Goal: Task Accomplishment & Management: Manage account settings

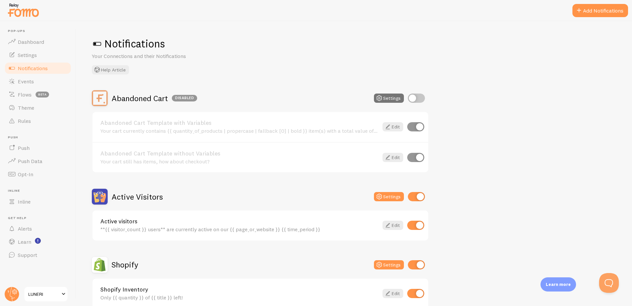
drag, startPoint x: 506, startPoint y: 34, endPoint x: 504, endPoint y: 31, distance: 3.8
click at [506, 34] on div "Notifications Your Connections and their Notifications Help Article Abandoned C…" at bounding box center [354, 163] width 556 height 285
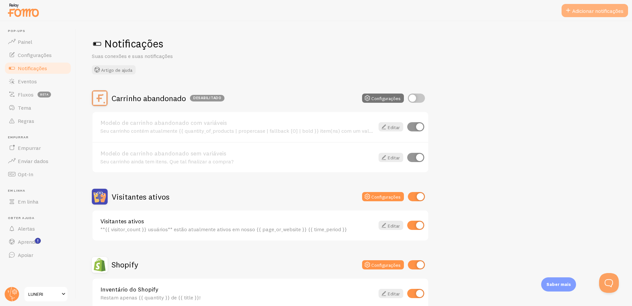
click at [575, 7] on button "Adicionar notificações" at bounding box center [594, 10] width 66 height 13
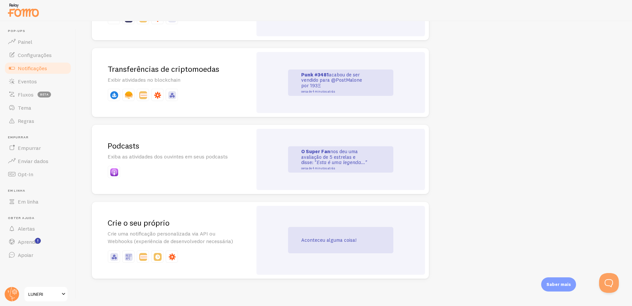
scroll to position [1406, 0]
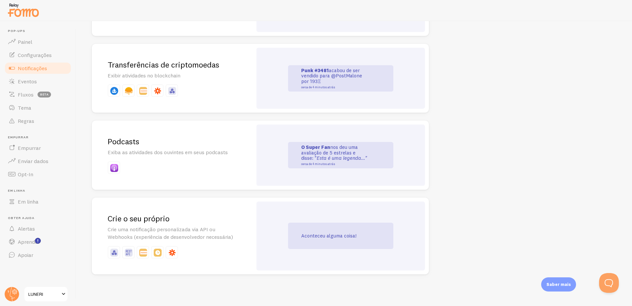
click at [267, 220] on div "Aconteceu alguma coisa!" at bounding box center [340, 235] width 168 height 69
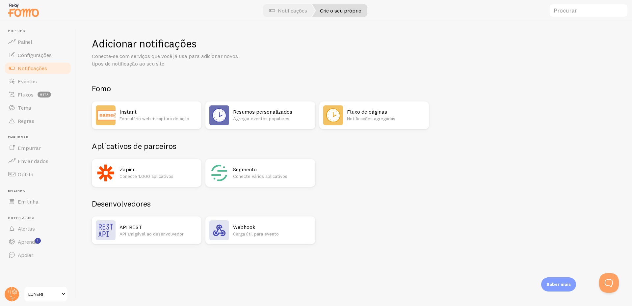
click at [265, 146] on h2 "Aplicativos de parceiros" at bounding box center [260, 146] width 337 height 10
click at [336, 151] on h2 "Aplicativos de parceiros" at bounding box center [260, 146] width 337 height 10
click at [254, 146] on h2 "Aplicativos de parceiros" at bounding box center [260, 146] width 337 height 10
drag, startPoint x: 316, startPoint y: 147, endPoint x: 368, endPoint y: 148, distance: 51.3
click at [330, 148] on h2 "Aplicativos de parceiros" at bounding box center [260, 146] width 337 height 10
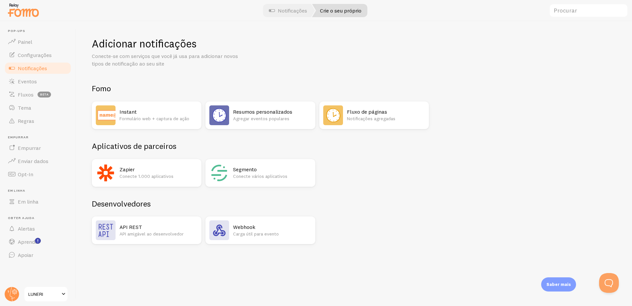
drag, startPoint x: 368, startPoint y: 148, endPoint x: 393, endPoint y: 148, distance: 25.0
click at [369, 148] on h2 "Aplicativos de parceiros" at bounding box center [260, 146] width 337 height 10
click at [393, 148] on h2 "Aplicativos de parceiros" at bounding box center [260, 146] width 337 height 10
click at [261, 142] on h2 "Aplicativos de parceiros" at bounding box center [260, 146] width 337 height 10
click at [328, 143] on h2 "Aplicativos de parceiros" at bounding box center [260, 146] width 337 height 10
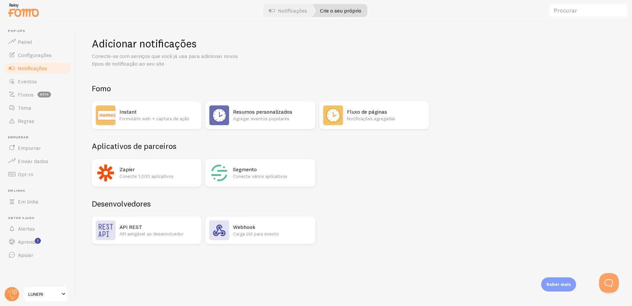
click at [339, 143] on h2 "Aplicativos de parceiros" at bounding box center [260, 146] width 337 height 10
click at [346, 143] on h2 "Aplicativos de parceiros" at bounding box center [260, 146] width 337 height 10
click at [353, 146] on h2 "Aplicativos de parceiros" at bounding box center [260, 146] width 337 height 10
click at [167, 118] on font "Formulário web + captura de ação" at bounding box center [154, 118] width 70 height 6
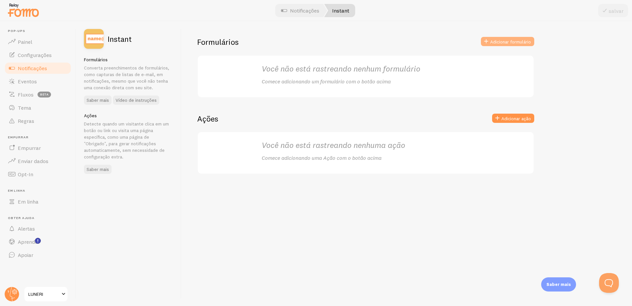
click at [504, 41] on font "Adicionar formulário" at bounding box center [510, 42] width 41 height 6
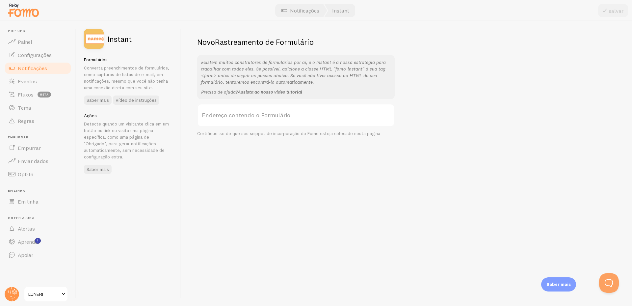
click at [291, 117] on label "Endereço contendo o Formulário" at bounding box center [295, 115] width 197 height 23
click at [291, 117] on input "Endereço contendo o Formulário" at bounding box center [295, 115] width 197 height 23
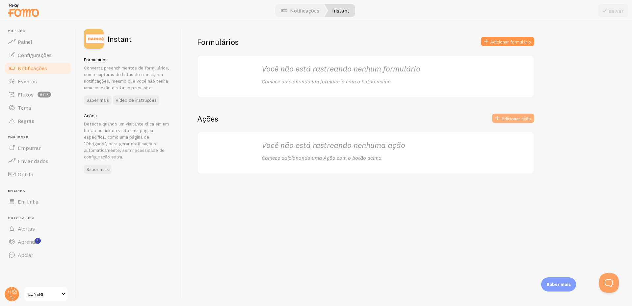
click at [514, 118] on font "Adicionar ação" at bounding box center [516, 118] width 30 height 6
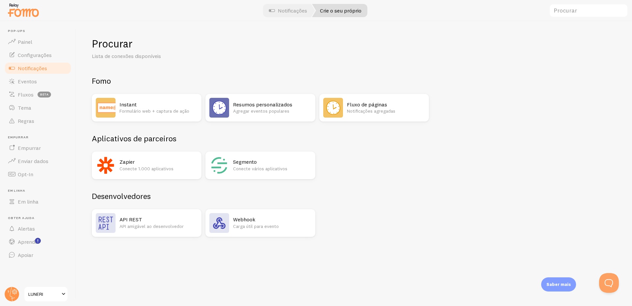
click at [343, 111] on div "Fluxo de páginas Notificações agregadas" at bounding box center [374, 108] width 110 height 28
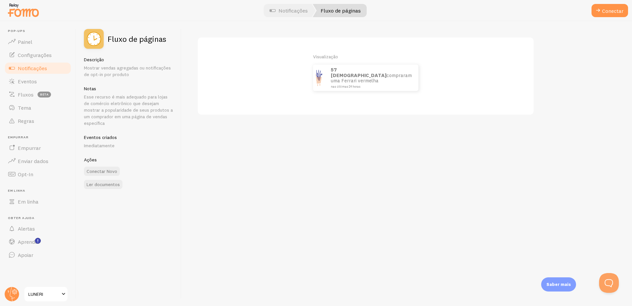
click at [319, 79] on img at bounding box center [318, 77] width 11 height 26
click at [378, 74] on font "compraram uma Ferrari vermelha" at bounding box center [371, 78] width 81 height 12
click at [402, 80] on p "57 italianos compraram uma Ferrari vermelha nas últimas 24 horas" at bounding box center [371, 77] width 81 height 21
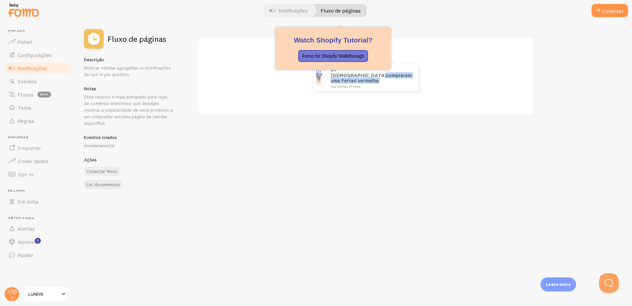
click at [347, 14] on link "Fluxo de páginas" at bounding box center [339, 10] width 54 height 13
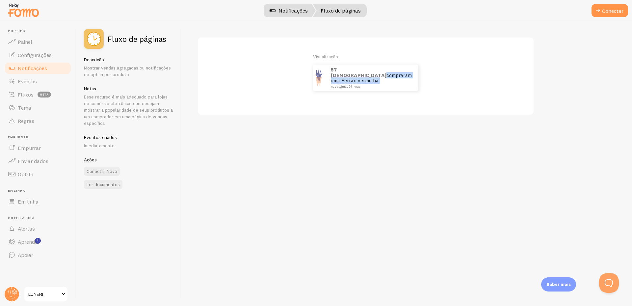
click at [292, 14] on link "Notificações" at bounding box center [289, 10] width 54 height 13
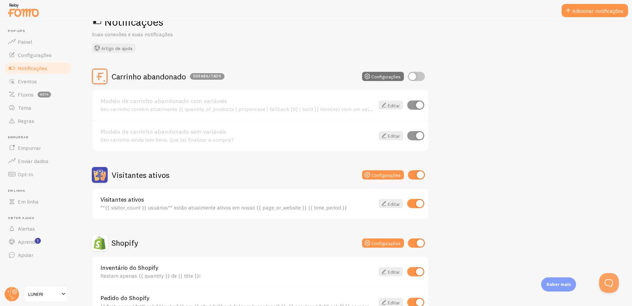
scroll to position [99, 0]
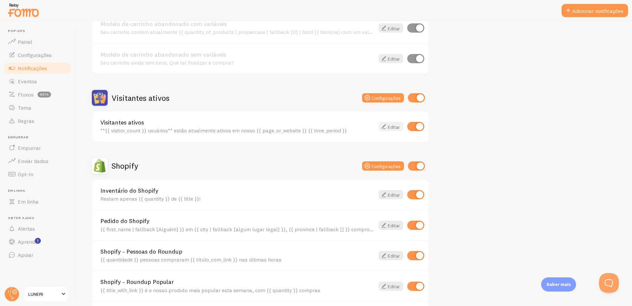
click at [387, 126] on font "Editar" at bounding box center [393, 127] width 12 height 6
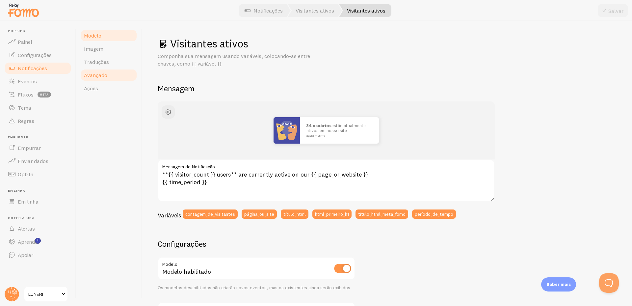
click at [104, 76] on font "Avançado" at bounding box center [95, 75] width 23 height 7
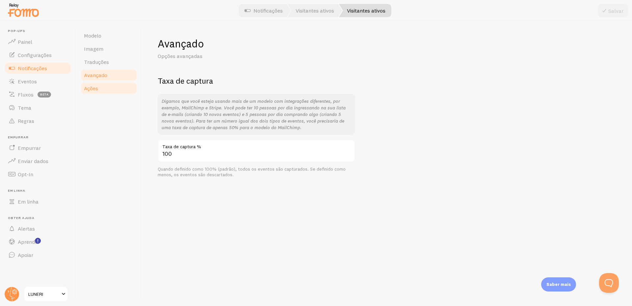
click at [110, 91] on link "Ações" at bounding box center [109, 88] width 58 height 13
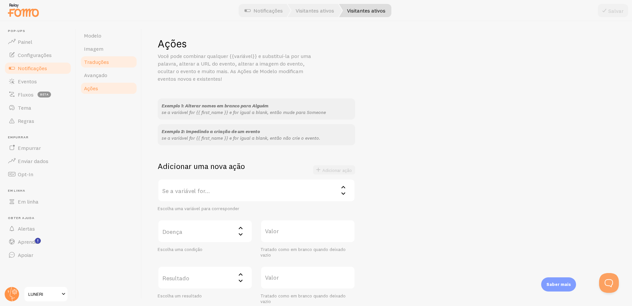
click at [106, 61] on font "Traduções" at bounding box center [96, 62] width 25 height 7
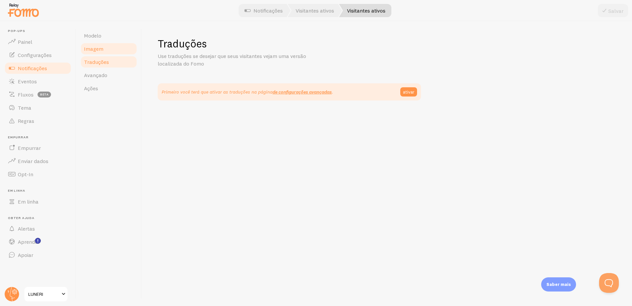
click at [110, 48] on link "Imagem" at bounding box center [109, 48] width 58 height 13
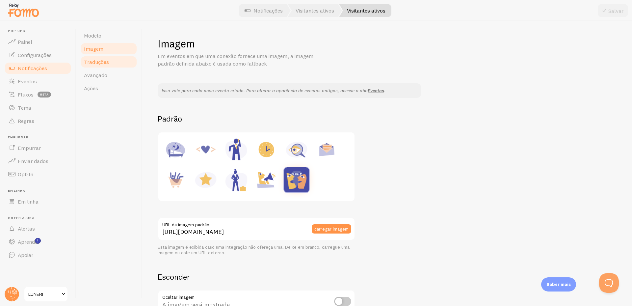
click at [106, 63] on font "Traduções" at bounding box center [96, 62] width 25 height 7
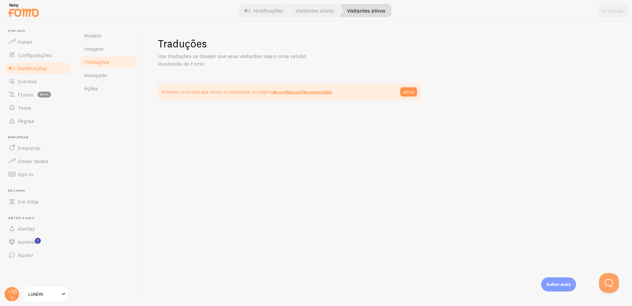
drag, startPoint x: 217, startPoint y: 65, endPoint x: 149, endPoint y: 57, distance: 68.5
click at [149, 57] on div "Traduções Use traduções se desejar que seus visitantes vejam uma versão localiz…" at bounding box center [387, 163] width 490 height 285
click at [208, 76] on div "Traduções Use traduções se desejar que seus visitantes vejam uma versão localiz…" at bounding box center [387, 68] width 458 height 63
click at [113, 41] on link "Modelo" at bounding box center [109, 35] width 58 height 13
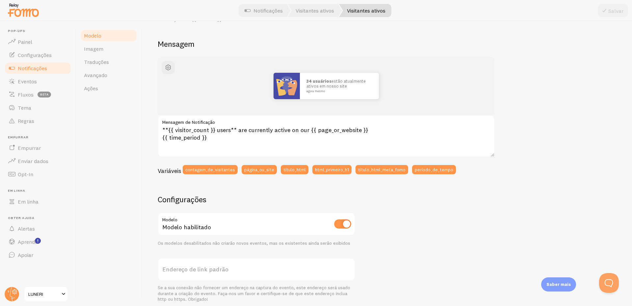
scroll to position [33, 0]
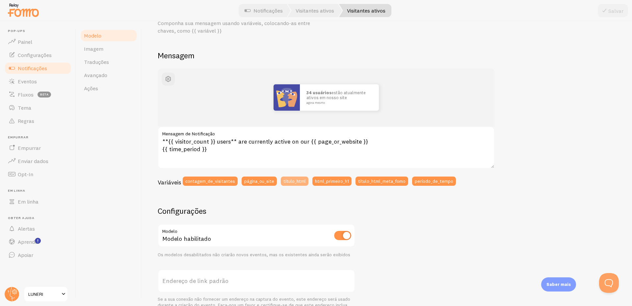
click at [293, 182] on font "título_html" at bounding box center [294, 181] width 22 height 6
type textarea "{{ html_title }}**{{ visitor_count }} users** are currently active on our {{ pa…"
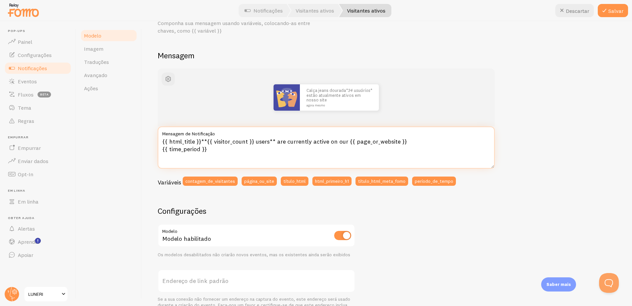
click at [254, 154] on textarea "{{ html_title }}**{{ visitor_count }} users** are currently active on our {{ pa…" at bounding box center [326, 147] width 337 height 42
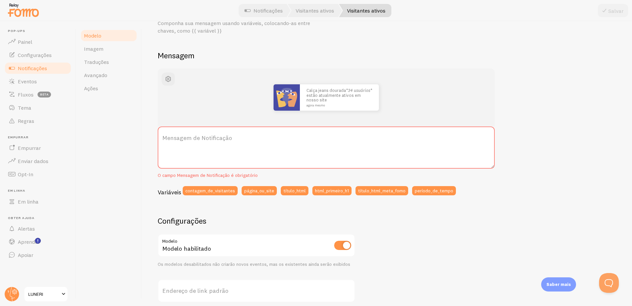
click at [290, 141] on label "Mensagem de Notificação" at bounding box center [326, 137] width 337 height 23
click at [290, 141] on textarea "Mensagem de Notificação" at bounding box center [326, 147] width 337 height 42
click at [290, 141] on label "Mensagem de Notificação" at bounding box center [326, 137] width 337 height 23
click at [290, 141] on textarea "Mensagem de Notificação" at bounding box center [326, 147] width 337 height 42
click at [327, 138] on label "Mensagem de Notificação" at bounding box center [326, 137] width 337 height 23
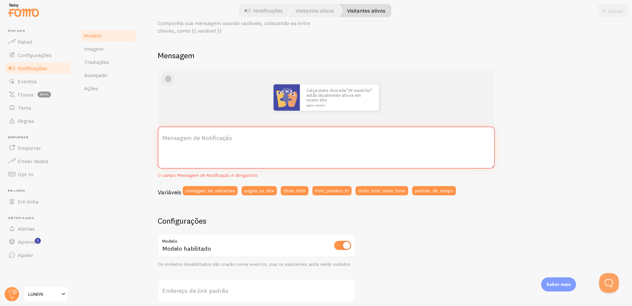
click at [327, 138] on textarea "Mensagem de Notificação" at bounding box center [326, 147] width 337 height 42
click at [327, 138] on label "Mensagem de Notificação" at bounding box center [326, 137] width 337 height 23
click at [327, 138] on textarea "Mensagem de Notificação" at bounding box center [326, 147] width 337 height 42
click at [321, 144] on label "Mensagem de Notificação" at bounding box center [326, 137] width 337 height 23
click at [321, 144] on textarea "Mensagem de Notificação" at bounding box center [326, 147] width 337 height 42
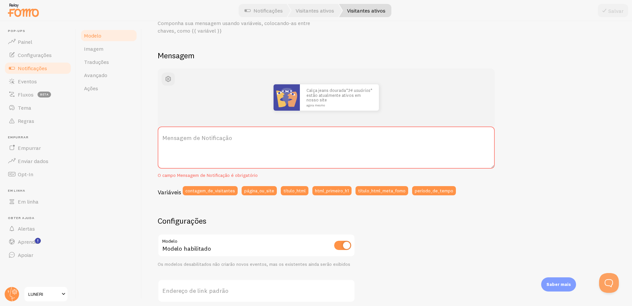
click at [321, 144] on label "Mensagem de Notificação" at bounding box center [326, 137] width 337 height 23
click at [321, 144] on textarea "Mensagem de Notificação" at bounding box center [326, 147] width 337 height 42
click at [271, 211] on div "Calça jeans dourada* 34 usuários * estão atualmente ativos em nosso site agora …" at bounding box center [387, 246] width 458 height 356
click at [353, 212] on div "Calça jeans dourada* 34 usuários * estão atualmente ativos em nosso site agora …" at bounding box center [387, 246] width 458 height 356
click at [311, 212] on div "Calça jeans dourada* 34 usuários * estão atualmente ativos em nosso site agora …" at bounding box center [387, 246] width 458 height 356
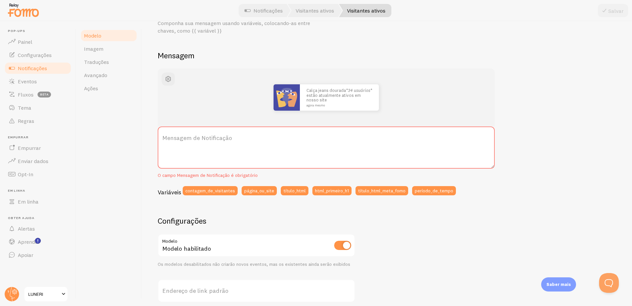
click at [287, 211] on div "Calça jeans dourada* 34 usuários * estão atualmente ativos em nosso site agora …" at bounding box center [387, 246] width 458 height 356
click at [328, 210] on div "Calça jeans dourada* 34 usuários * estão atualmente ativos em nosso site agora …" at bounding box center [387, 246] width 458 height 356
click at [309, 212] on div "Calça jeans dourada* 34 usuários * estão atualmente ativos em nosso site agora …" at bounding box center [387, 246] width 458 height 356
drag, startPoint x: 310, startPoint y: 212, endPoint x: 314, endPoint y: 212, distance: 4.6
click at [312, 212] on div "Calça jeans dourada* 34 usuários * estão atualmente ativos em nosso site agora …" at bounding box center [387, 246] width 458 height 356
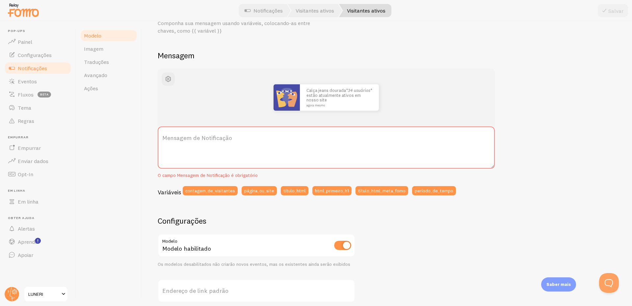
drag, startPoint x: 331, startPoint y: 213, endPoint x: 337, endPoint y: 213, distance: 6.9
click at [333, 213] on div "Calça jeans dourada* 34 usuários * estão atualmente ativos em nosso site agora …" at bounding box center [387, 246] width 458 height 356
click at [353, 213] on div "Calça jeans dourada* 34 usuários * estão atualmente ativos em nosso site agora …" at bounding box center [387, 246] width 458 height 356
click at [317, 215] on h2 "Configurações" at bounding box center [256, 220] width 197 height 10
drag, startPoint x: 357, startPoint y: 209, endPoint x: 282, endPoint y: 212, distance: 75.0
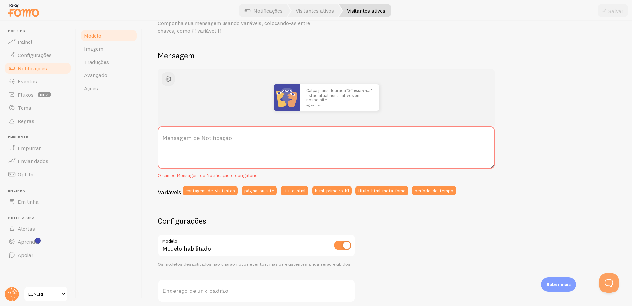
click at [357, 209] on div "Calça jeans dourada* 34 usuários * estão atualmente ativos em nosso site agora …" at bounding box center [387, 246] width 458 height 356
click at [265, 211] on div "Calça jeans dourada* 34 usuários * estão atualmente ativos em nosso site agora …" at bounding box center [387, 246] width 458 height 356
click at [216, 191] on font "contagem_de_visitantes" at bounding box center [210, 190] width 50 height 6
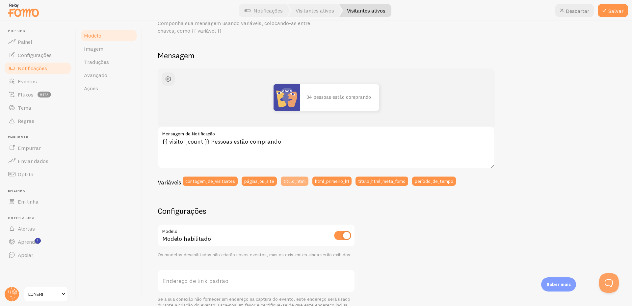
click at [295, 184] on button "título_html" at bounding box center [295, 180] width 28 height 9
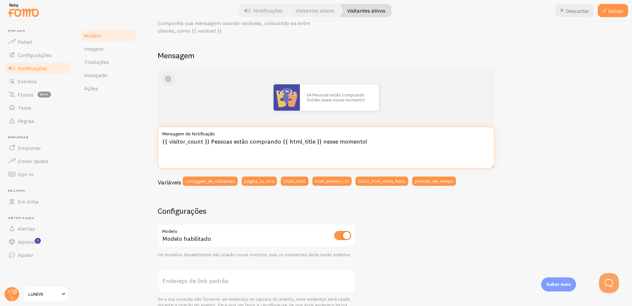
click at [278, 142] on textarea "{{ visitor_count }} Pessoas estão comprando {{ html_title }} nesse momento!" at bounding box center [326, 147] width 337 height 42
click at [263, 142] on textarea "{{ visitor_count }} Pessoas compraram agora {{ html_title }} nesse momento!" at bounding box center [326, 147] width 337 height 42
click at [268, 154] on textarea "{{ visitor_count }} Pessoas compraram agora {{ html_title }} nesse momento!" at bounding box center [326, 147] width 337 height 42
click at [278, 144] on textarea "{{ visitor_count }} Pessoas compraram agora {{ html_title }} nesse momento!" at bounding box center [326, 147] width 337 height 42
drag, startPoint x: 372, startPoint y: 143, endPoint x: 357, endPoint y: 162, distance: 23.8
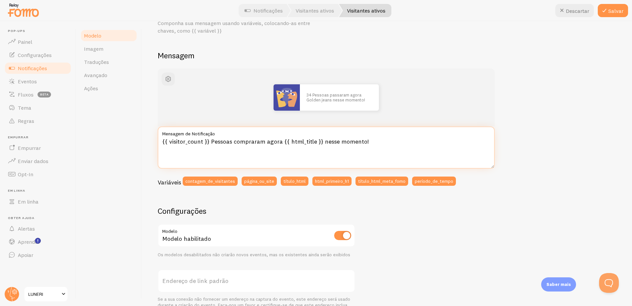
click at [372, 143] on textarea "{{ visitor_count }} Pessoas compraram agora {{ html_title }} nesse momento!" at bounding box center [326, 147] width 337 height 42
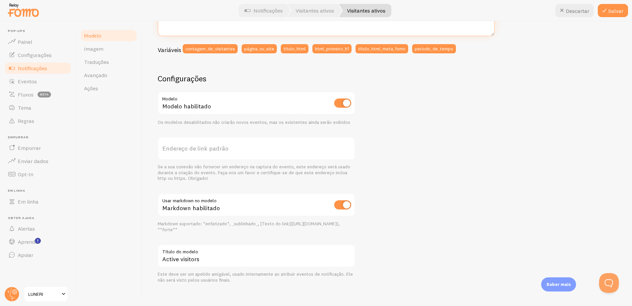
scroll to position [170, 0]
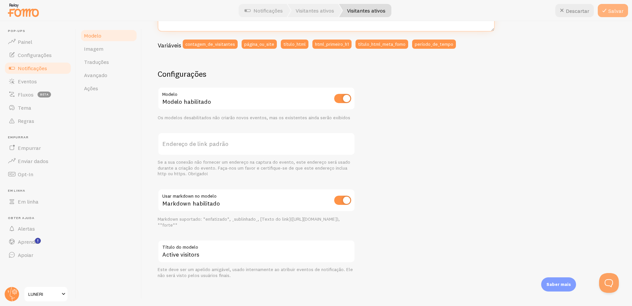
type textarea "{{ visitor_count }} Pessoas compraram agora {{ html_title }} nesse momento!"
click at [616, 10] on font "Salvar" at bounding box center [615, 11] width 15 height 7
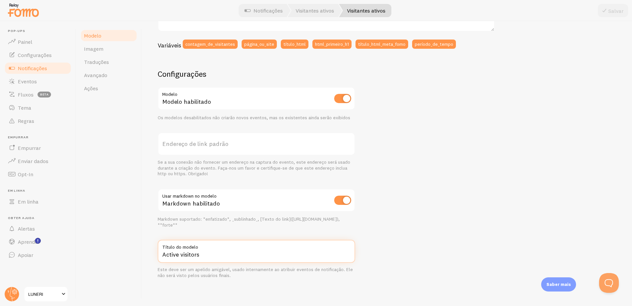
click at [224, 252] on input "Active visitors" at bounding box center [256, 250] width 197 height 23
click at [406, 179] on div "34 Pessoas passaram agora Golden jeans nesse momento! {{ visitor_count }} Pesso…" at bounding box center [387, 105] width 458 height 347
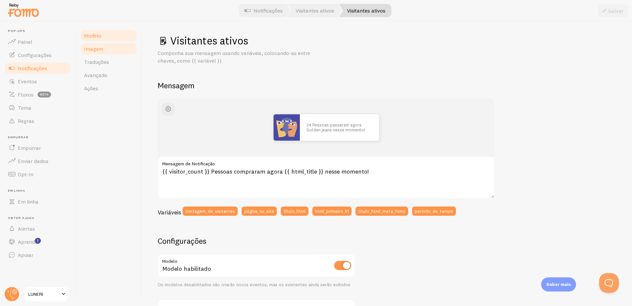
scroll to position [0, 0]
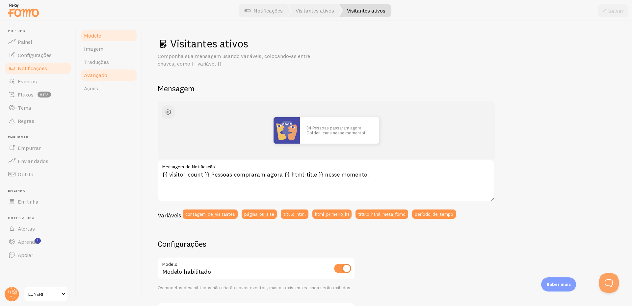
click at [104, 72] on font "Avançado" at bounding box center [95, 75] width 23 height 7
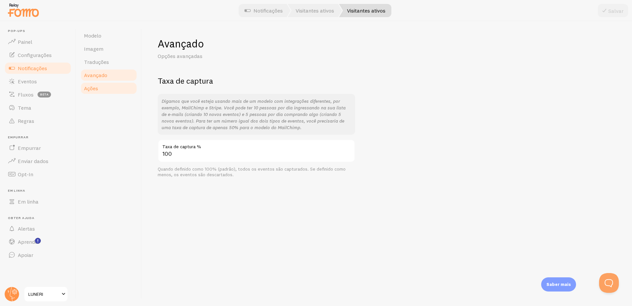
click at [106, 87] on link "Ações" at bounding box center [109, 88] width 58 height 13
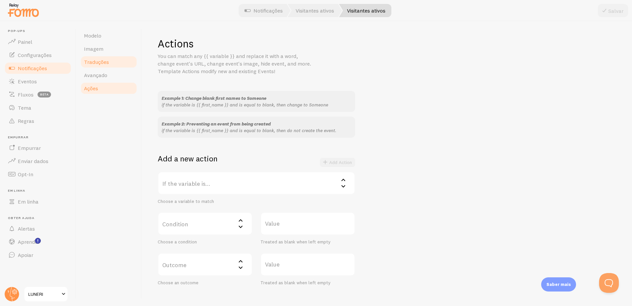
click at [108, 56] on link "Traduções" at bounding box center [109, 61] width 58 height 13
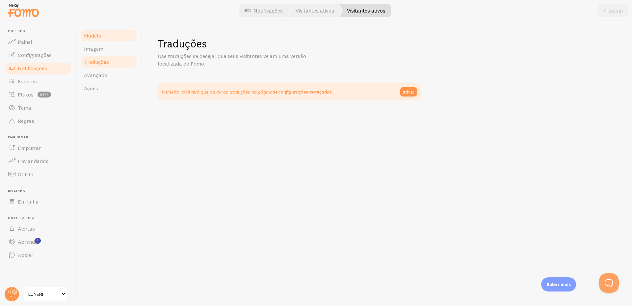
click at [112, 38] on link "Modelo" at bounding box center [109, 35] width 58 height 13
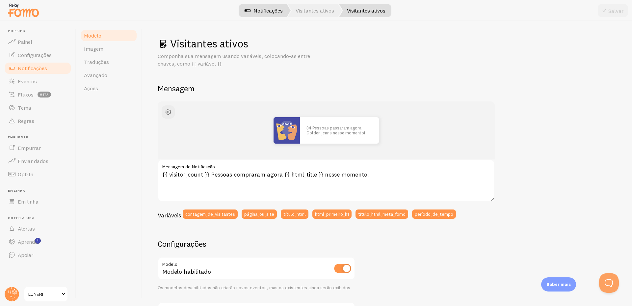
click at [270, 14] on link "Notificações" at bounding box center [264, 10] width 54 height 13
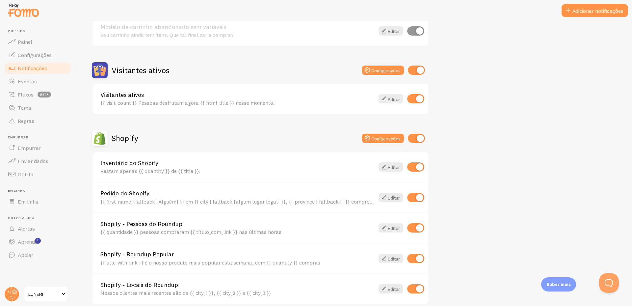
scroll to position [164, 0]
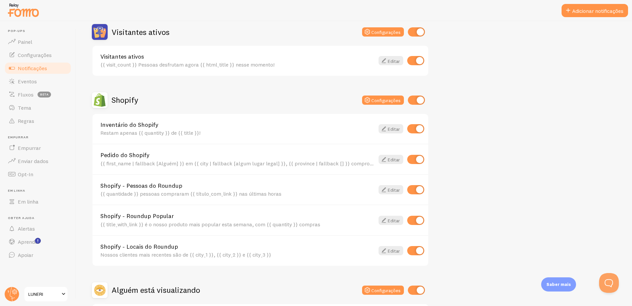
click at [419, 103] on input "checkbox" at bounding box center [416, 99] width 17 height 9
checkbox input "false"
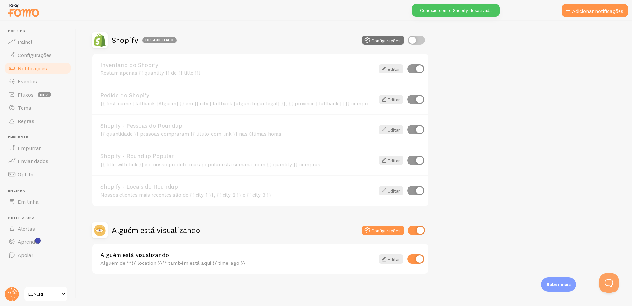
click at [418, 229] on input "checkbox" at bounding box center [416, 229] width 17 height 9
checkbox input "false"
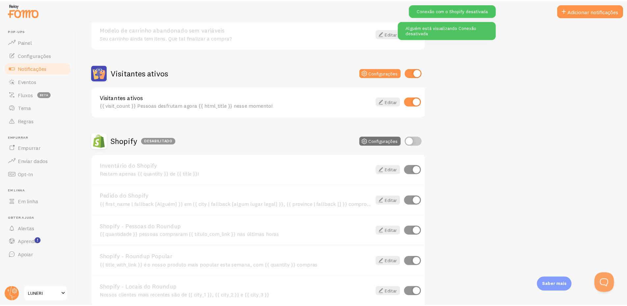
scroll to position [27, 0]
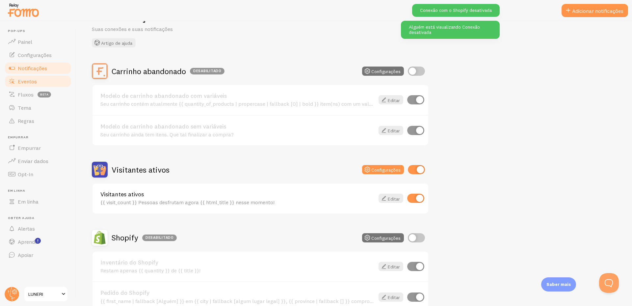
click at [41, 82] on link "Eventos" at bounding box center [38, 81] width 68 height 13
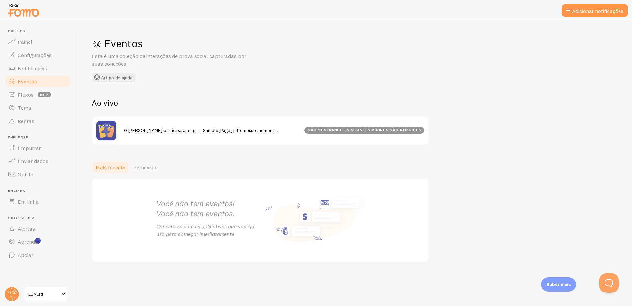
click at [354, 129] on font "não mostrando - visitantes mínimos não atingidos" at bounding box center [364, 130] width 113 height 5
drag, startPoint x: 132, startPoint y: 103, endPoint x: 86, endPoint y: 103, distance: 46.1
click at [86, 103] on div "Eventos Esta é uma coleção de interações de prova social capturadas por suas co…" at bounding box center [354, 163] width 556 height 285
click at [144, 102] on h2 "Ao vivo" at bounding box center [260, 103] width 337 height 10
click at [32, 110] on link "Tema" at bounding box center [38, 107] width 68 height 13
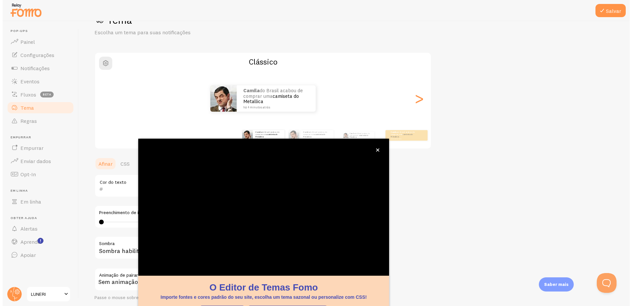
scroll to position [24, 0]
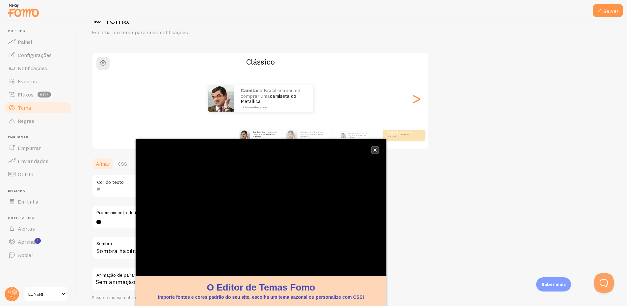
click at [376, 150] on icon "fechar," at bounding box center [375, 150] width 4 height 4
click at [376, 149] on icon "fechar," at bounding box center [375, 150] width 4 height 4
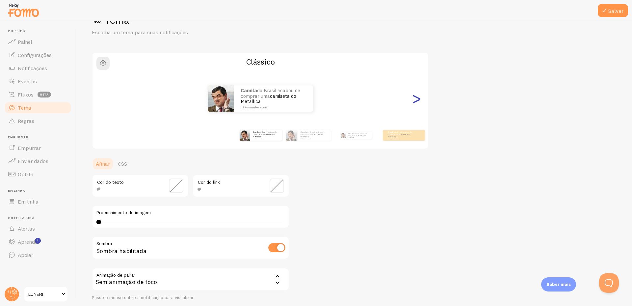
click at [419, 98] on font ">" at bounding box center [416, 98] width 11 height 22
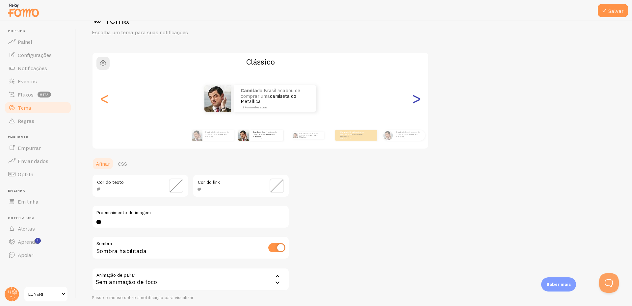
click at [419, 98] on font ">" at bounding box center [416, 98] width 11 height 22
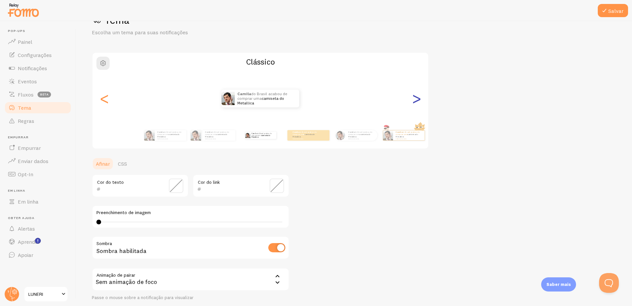
click at [419, 98] on font ">" at bounding box center [416, 98] width 11 height 22
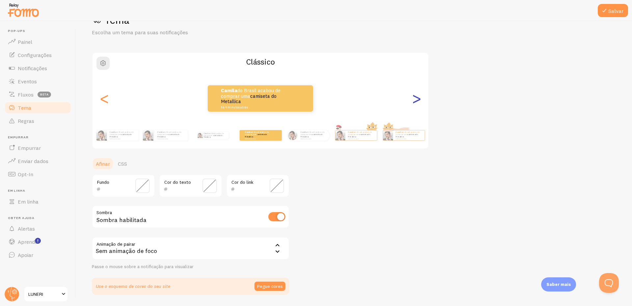
click at [419, 98] on font ">" at bounding box center [416, 98] width 11 height 22
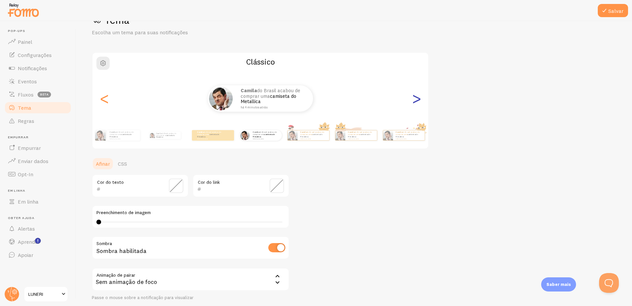
click at [419, 98] on font ">" at bounding box center [416, 98] width 11 height 22
type input "0"
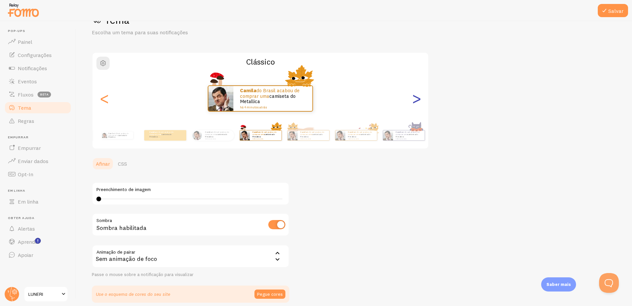
click at [419, 98] on font ">" at bounding box center [416, 98] width 11 height 22
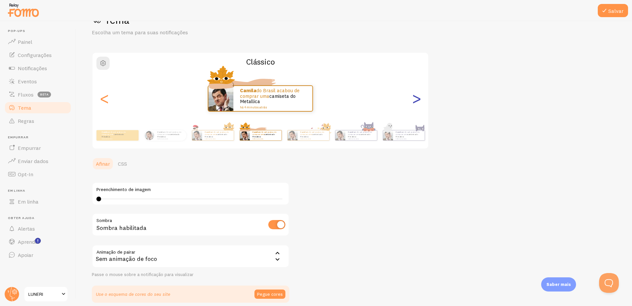
click at [419, 98] on font ">" at bounding box center [416, 98] width 11 height 22
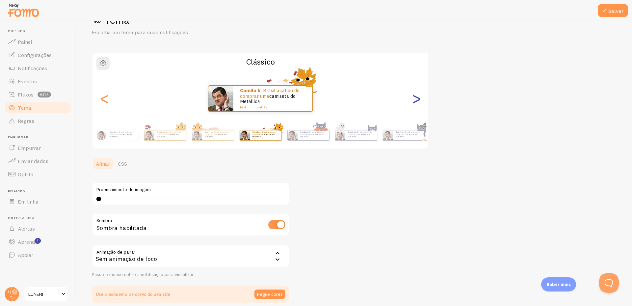
click at [419, 98] on font ">" at bounding box center [416, 98] width 11 height 22
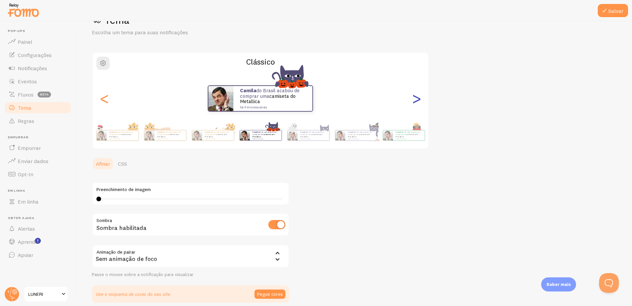
click at [419, 98] on font ">" at bounding box center [416, 98] width 11 height 22
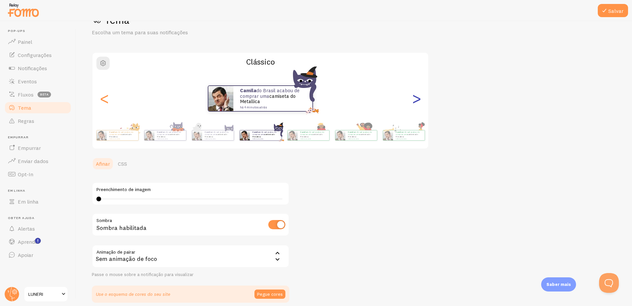
click at [414, 99] on font ">" at bounding box center [416, 98] width 11 height 22
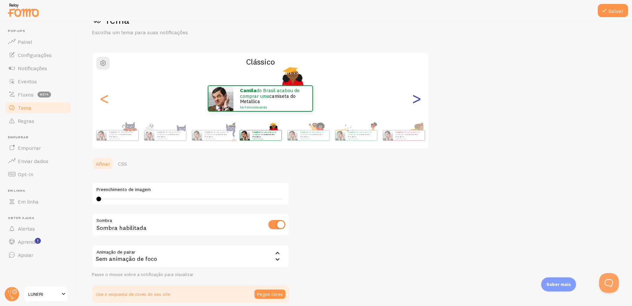
click at [414, 99] on font ">" at bounding box center [416, 98] width 11 height 22
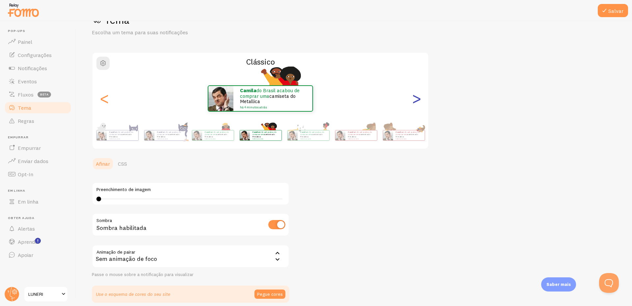
click at [414, 99] on font ">" at bounding box center [416, 98] width 11 height 22
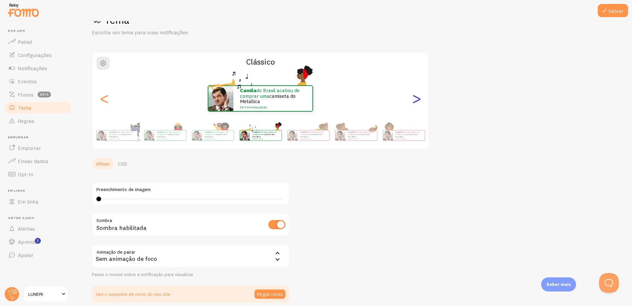
click at [414, 99] on font ">" at bounding box center [416, 98] width 11 height 22
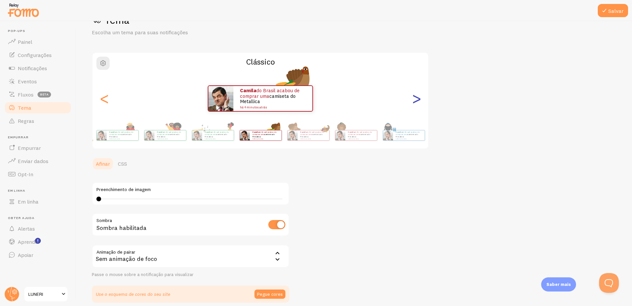
click at [414, 99] on font ">" at bounding box center [416, 98] width 11 height 22
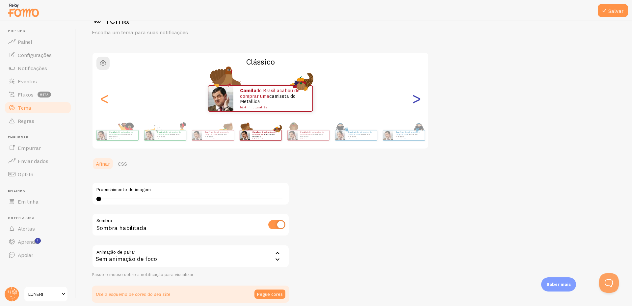
click at [414, 99] on font ">" at bounding box center [416, 98] width 11 height 22
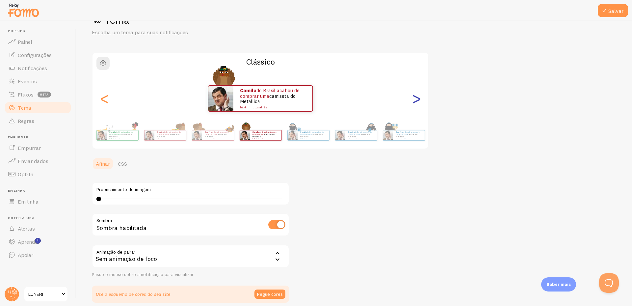
click at [414, 99] on font ">" at bounding box center [416, 98] width 11 height 22
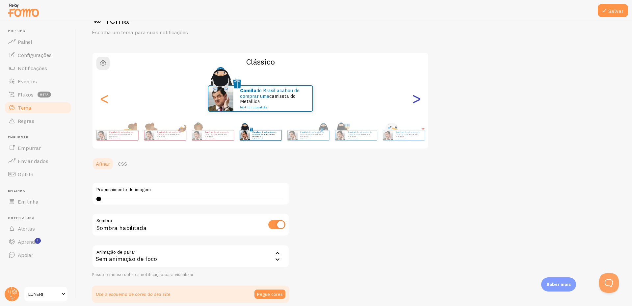
click at [414, 99] on font ">" at bounding box center [416, 98] width 11 height 22
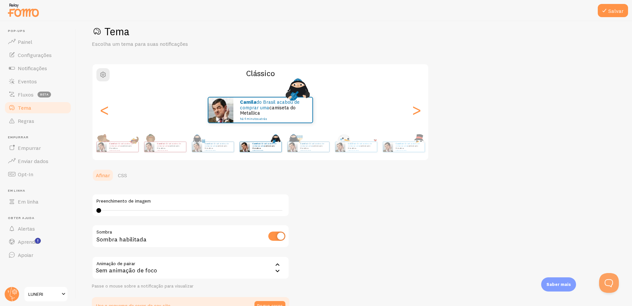
scroll to position [0, 0]
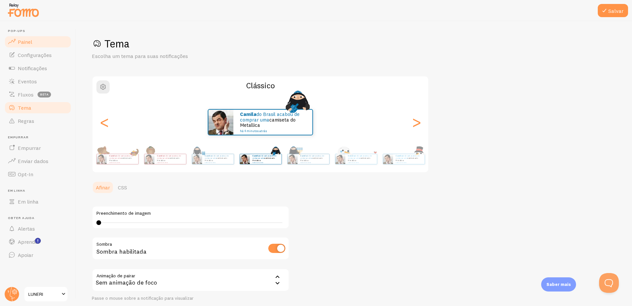
click at [35, 41] on link "Painel" at bounding box center [38, 41] width 68 height 13
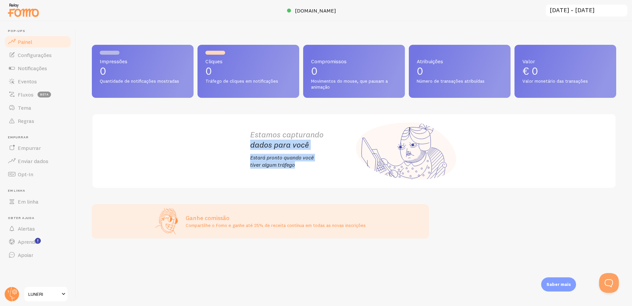
drag, startPoint x: 255, startPoint y: 156, endPoint x: 330, endPoint y: 161, distance: 75.2
click at [303, 170] on div "Estamos capturando dados para você Estará pronto quando você tiver algum tráfego" at bounding box center [354, 150] width 524 height 75
click at [331, 161] on p "Estará pronto quando você tiver algum tráfego" at bounding box center [302, 161] width 104 height 15
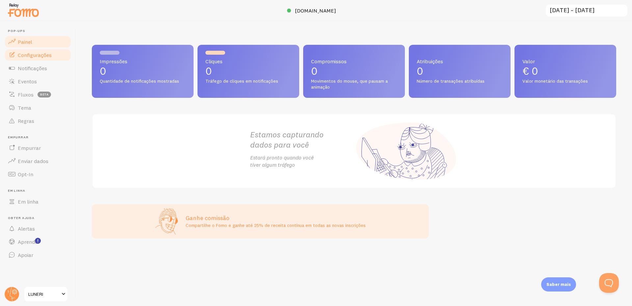
click at [49, 50] on link "Configurações" at bounding box center [38, 54] width 68 height 13
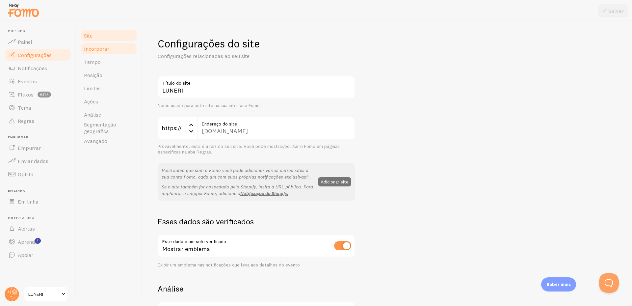
click at [113, 51] on link "Incorporar" at bounding box center [109, 48] width 58 height 13
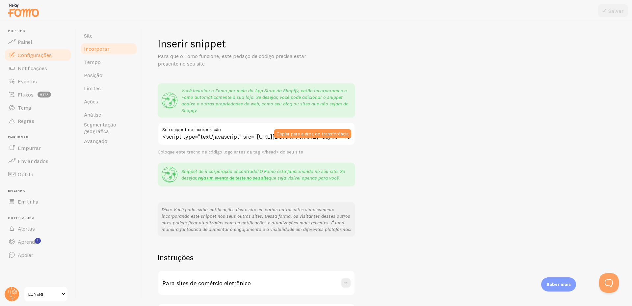
scroll to position [33, 0]
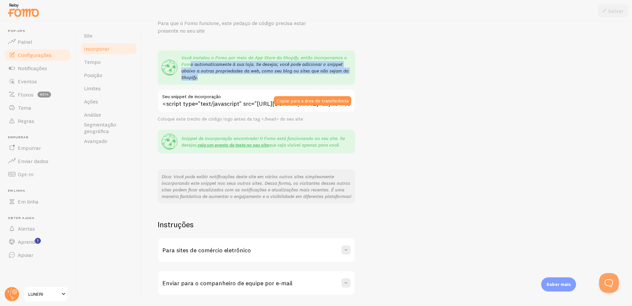
drag, startPoint x: 216, startPoint y: 78, endPoint x: 188, endPoint y: 62, distance: 32.2
click at [188, 62] on p "Você instalou o Fomo por meio da App Store da Shopify, então incorporamos o Fom…" at bounding box center [266, 67] width 170 height 26
click at [215, 81] on div "Você instalou o Fomo por meio da App Store da Shopify, então incorporamos o Fom…" at bounding box center [256, 67] width 197 height 34
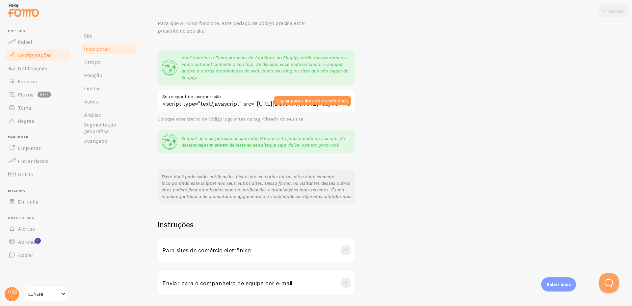
click at [330, 53] on div "Você instalou o Fomo por meio da App Store da Shopify, então incorporamos o Fom…" at bounding box center [256, 67] width 197 height 34
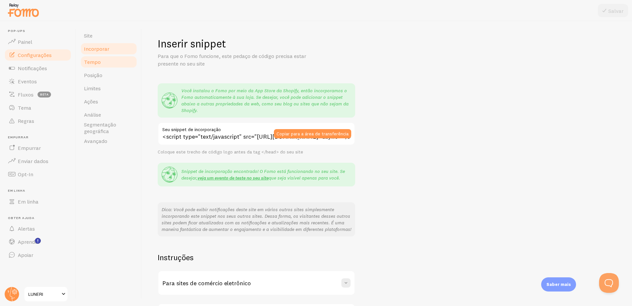
click at [104, 62] on link "Tempo" at bounding box center [109, 61] width 58 height 13
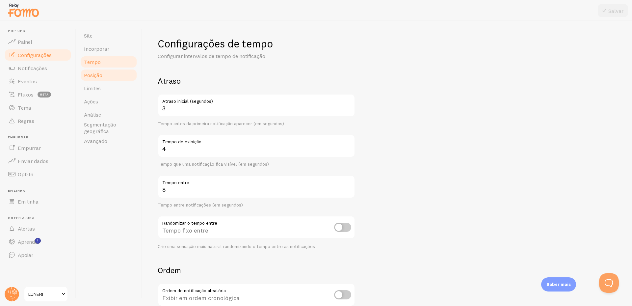
click at [100, 76] on font "Posição" at bounding box center [93, 75] width 18 height 7
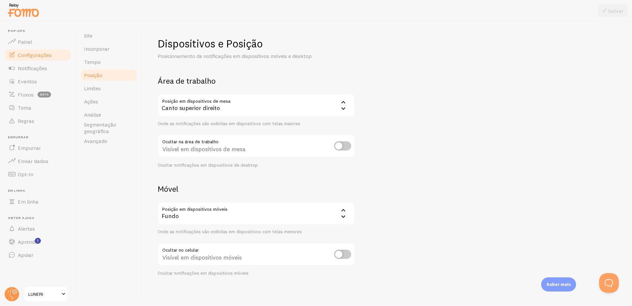
click at [235, 110] on div "Canto superior direito" at bounding box center [256, 105] width 197 height 23
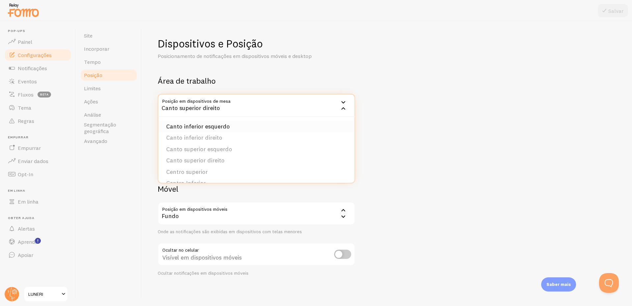
click at [224, 128] on font "Canto inferior esquerdo" at bounding box center [197, 126] width 63 height 8
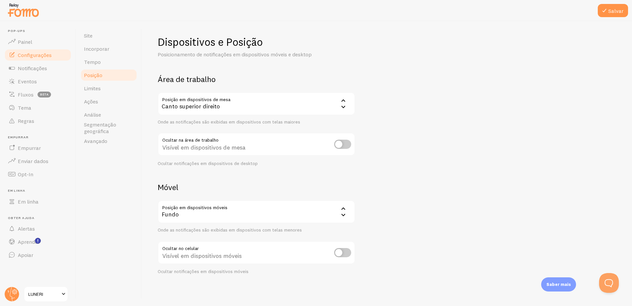
scroll to position [2, 0]
click at [235, 212] on div "Fundo" at bounding box center [256, 211] width 197 height 23
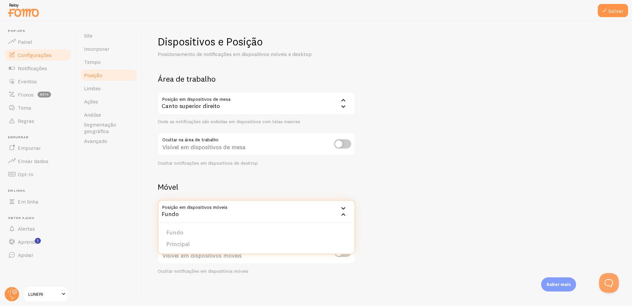
click at [319, 167] on div "Dispositivos e Posição Posicionamento de notificações em dispositivos móveis e …" at bounding box center [387, 154] width 458 height 239
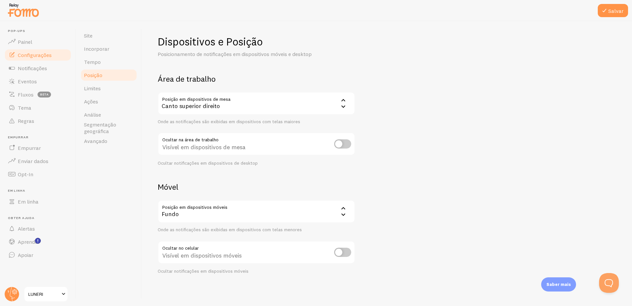
click at [341, 252] on input "checkbox" at bounding box center [342, 251] width 17 height 9
click at [343, 253] on input "checkbox" at bounding box center [342, 251] width 17 height 9
checkbox input "false"
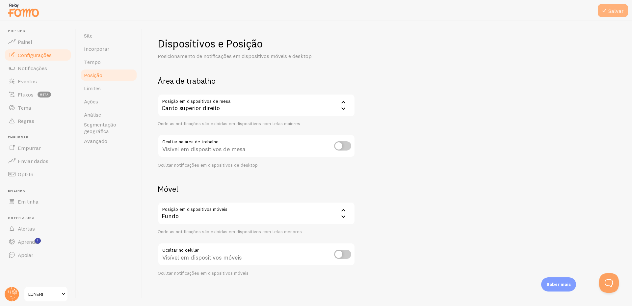
click at [613, 13] on font "Salvar" at bounding box center [615, 11] width 15 height 7
click at [106, 140] on font "Avançado" at bounding box center [95, 140] width 23 height 7
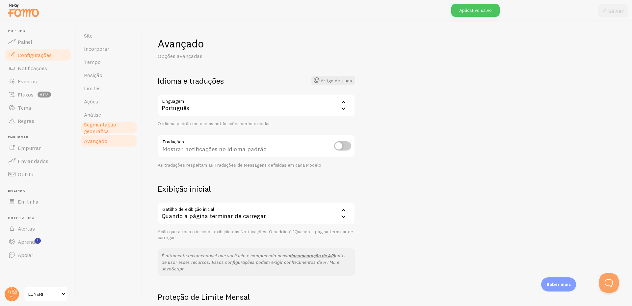
click at [110, 131] on span "Segmentação geográfica" at bounding box center [109, 127] width 50 height 13
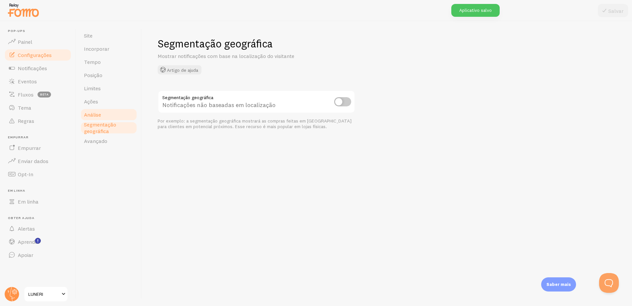
click at [109, 116] on link "Análise" at bounding box center [109, 114] width 58 height 13
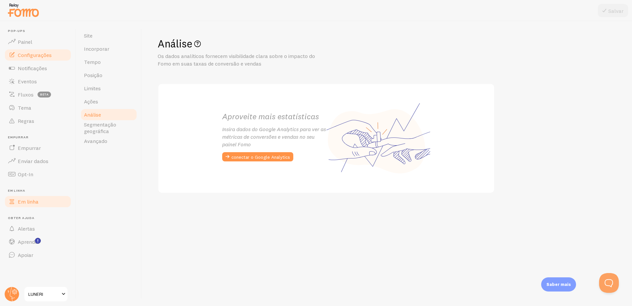
click at [36, 204] on font "Em linha" at bounding box center [28, 201] width 21 height 7
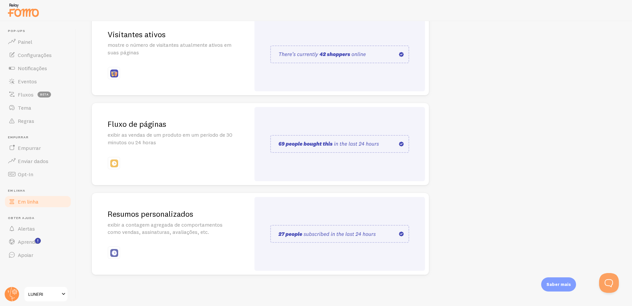
scroll to position [100, 0]
click at [246, 233] on div "Resumos personalizados exibir a contagem agregada de comportamentos como vendas…" at bounding box center [171, 233] width 159 height 82
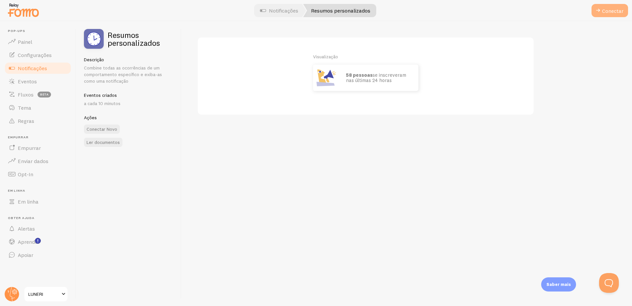
click at [617, 14] on button "Conectar" at bounding box center [609, 10] width 37 height 13
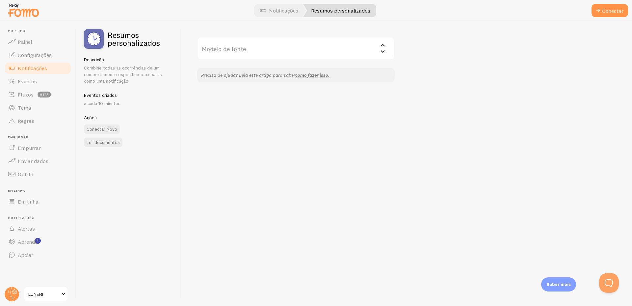
click at [296, 48] on input "Modelo de fonte" at bounding box center [295, 48] width 197 height 23
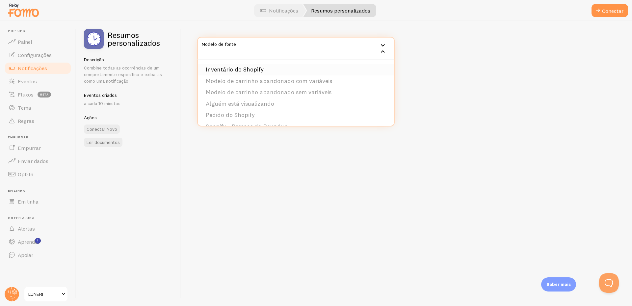
click at [270, 71] on li "Inventário do Shopify" at bounding box center [296, 70] width 196 height 12
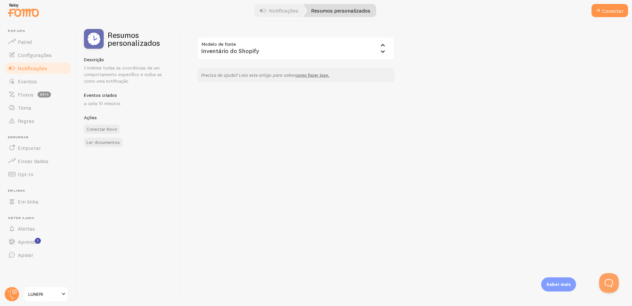
click at [279, 55] on input "Modelo de fonte" at bounding box center [295, 48] width 197 height 23
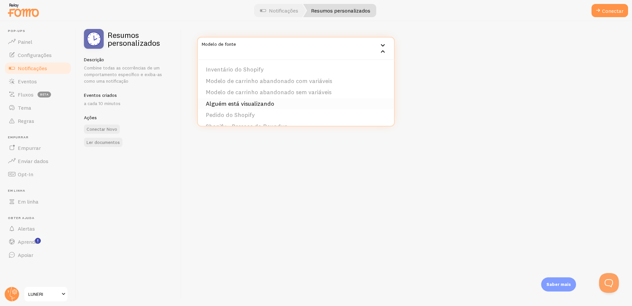
click at [262, 105] on font "Alguém está visualizando" at bounding box center [240, 104] width 68 height 8
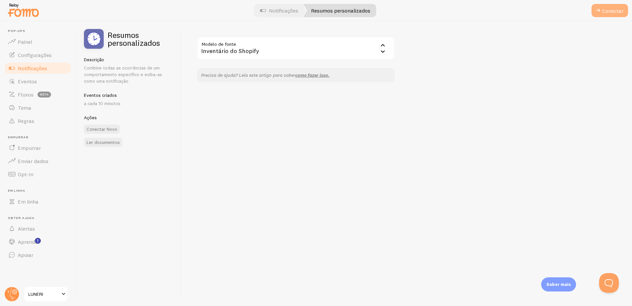
click at [600, 14] on button "Conectar" at bounding box center [609, 10] width 37 height 13
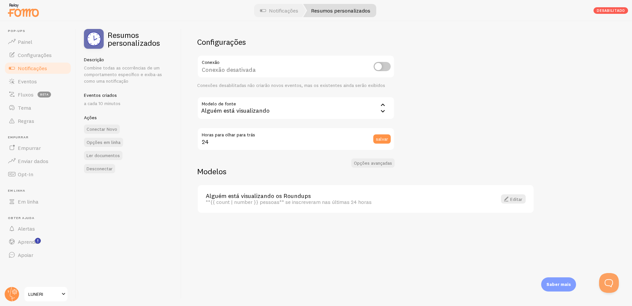
click at [43, 291] on font "LUNERI" at bounding box center [35, 294] width 15 height 6
click at [322, 179] on div "Modelos Alguém está visualizando os Roundups **{{ count | number }} pessoas** s…" at bounding box center [365, 189] width 337 height 47
click at [24, 40] on font "Painel" at bounding box center [25, 41] width 14 height 7
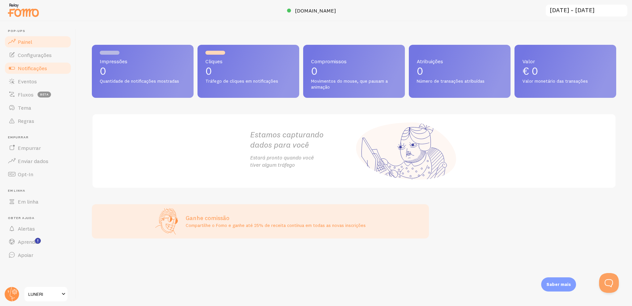
click at [51, 67] on link "Notificações" at bounding box center [38, 68] width 68 height 13
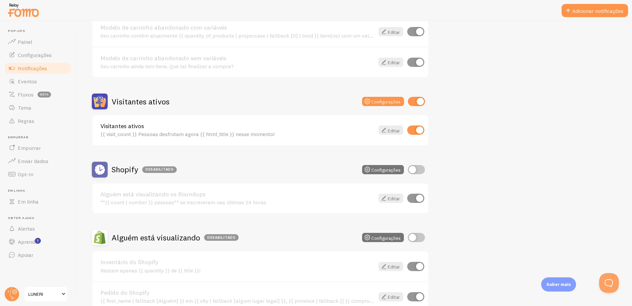
scroll to position [99, 0]
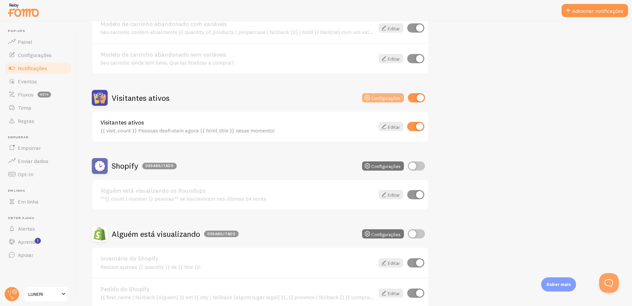
click at [381, 100] on font "Configurações" at bounding box center [385, 98] width 29 height 6
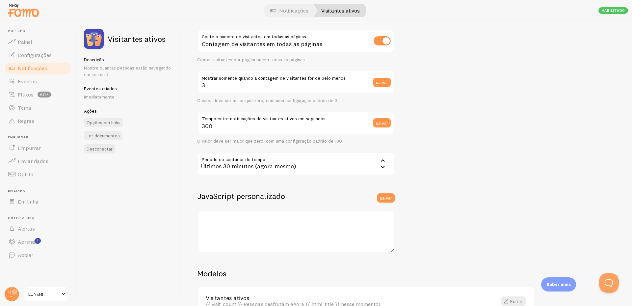
scroll to position [108, 0]
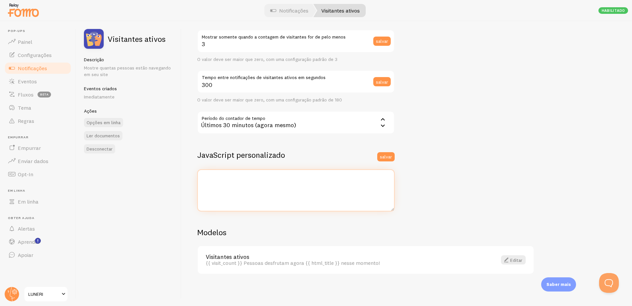
click at [308, 197] on textarea at bounding box center [295, 190] width 197 height 42
type textarea "//window.html_meta_fomo_title = function() { // var h1_elements = document.getE…"
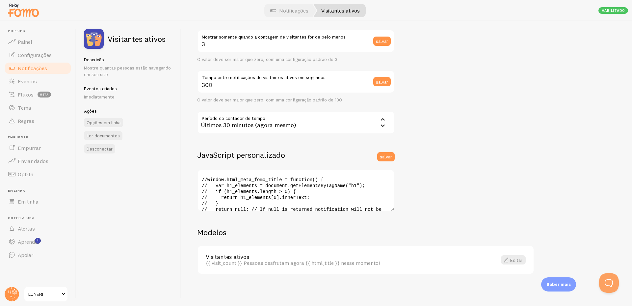
click at [448, 165] on div "Configurações Conexão Conexão habilitada Conexões desabilitadas não criarão nov…" at bounding box center [406, 163] width 450 height 285
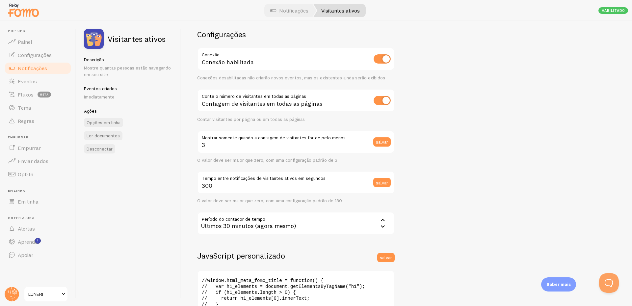
scroll to position [0, 0]
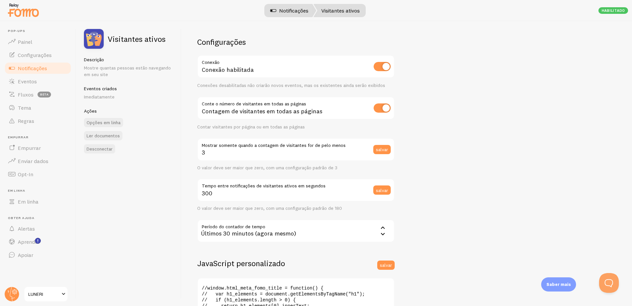
click at [288, 13] on font "Notificações" at bounding box center [293, 10] width 29 height 7
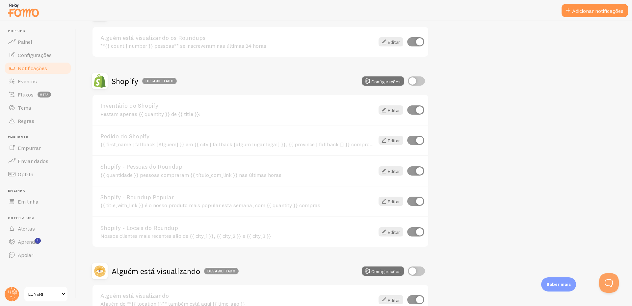
scroll to position [161, 0]
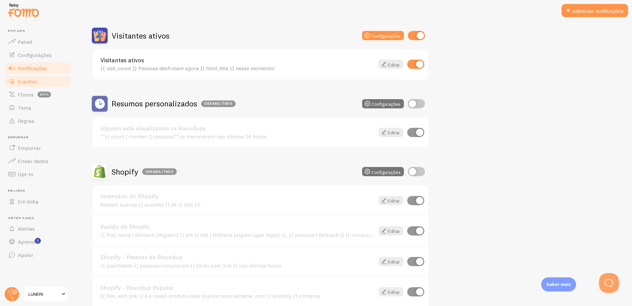
click at [28, 83] on font "Eventos" at bounding box center [27, 81] width 19 height 7
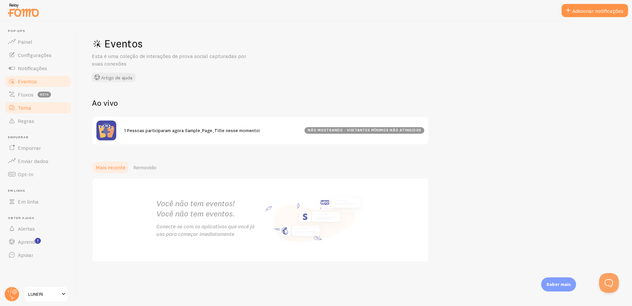
click at [28, 110] on font "Tema" at bounding box center [24, 107] width 13 height 7
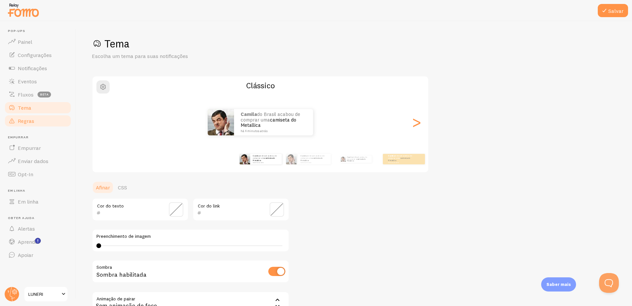
click at [31, 125] on link "Regras" at bounding box center [38, 120] width 68 height 13
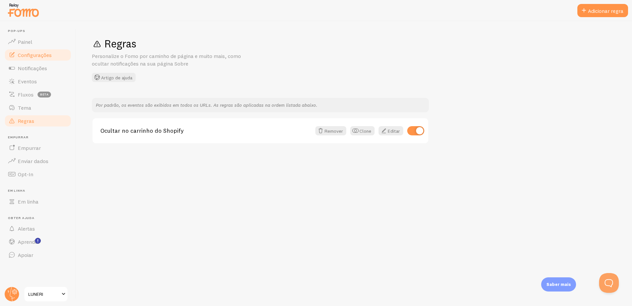
click at [32, 58] on font "Configurações" at bounding box center [35, 55] width 34 height 7
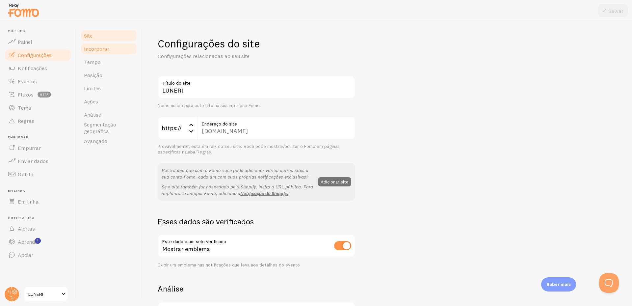
click at [97, 46] on font "Incorporar" at bounding box center [96, 48] width 25 height 7
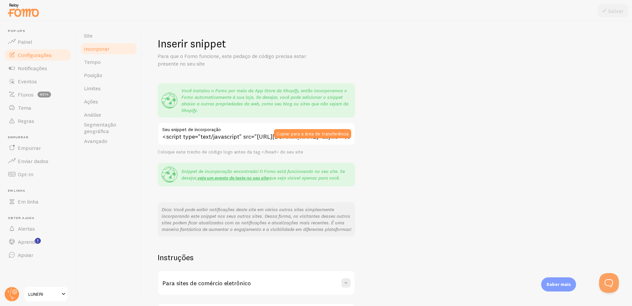
click at [243, 138] on input "<script type="text/javascript" src="[URL][DOMAIN_NAME]" async></script>" at bounding box center [256, 133] width 197 height 23
drag, startPoint x: 380, startPoint y: 131, endPoint x: 383, endPoint y: 130, distance: 3.4
click at [381, 130] on div "Inserir snippet Para que o Fomo funcione, este pedaço de código precisa estar p…" at bounding box center [387, 182] width 458 height 291
drag, startPoint x: 231, startPoint y: 152, endPoint x: 280, endPoint y: 152, distance: 48.4
click at [264, 152] on font "Coloque este trecho de código logo antes da tag </head> do seu site" at bounding box center [230, 152] width 145 height 6
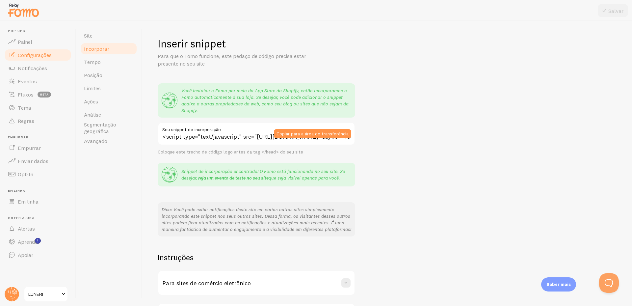
click at [331, 151] on div "Coloque este trecho de código logo antes da tag </head> do seu site" at bounding box center [256, 152] width 197 height 6
drag, startPoint x: 317, startPoint y: 150, endPoint x: 156, endPoint y: 153, distance: 161.5
click at [156, 153] on div "Inserir snippet Para que o Fomo funcione, este pedaço de código precisa estar p…" at bounding box center [387, 163] width 490 height 285
click at [202, 155] on div "Você instalou o Fomo por meio da App Store da Shopify, então incorporamos o Fom…" at bounding box center [256, 159] width 197 height 153
drag, startPoint x: 225, startPoint y: 153, endPoint x: 333, endPoint y: 152, distance: 107.9
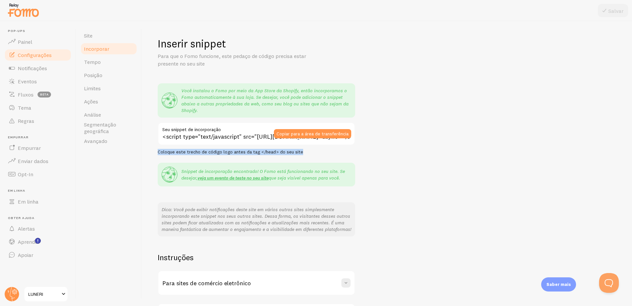
click at [333, 152] on div "Inserir snippet Para que o Fomo funcione, este pedaço de código precisa estar p…" at bounding box center [387, 163] width 490 height 285
click at [417, 150] on div "Inserir snippet Para que o Fomo funcione, este pedaço de código precisa estar p…" at bounding box center [387, 182] width 458 height 291
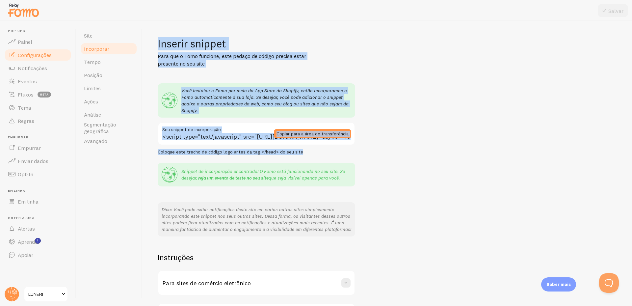
drag, startPoint x: 326, startPoint y: 153, endPoint x: 142, endPoint y: 155, distance: 183.2
click at [141, 155] on div "Site Incorporar Tempo Posição Limites Ações Análise Segmentação geográfica Avan…" at bounding box center [354, 163] width 556 height 285
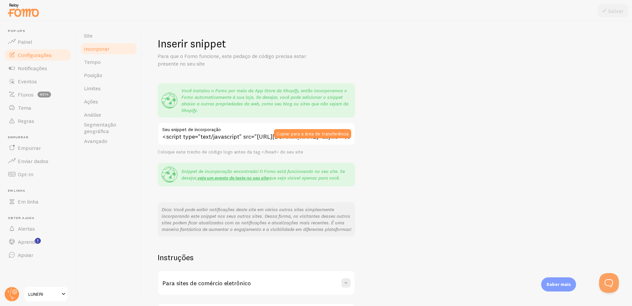
click at [297, 159] on div "Você instalou o Fomo por meio da App Store da Shopify, então incorporamos o Fom…" at bounding box center [256, 159] width 197 height 153
click at [258, 141] on input "<script type="text/javascript" src="[URL][DOMAIN_NAME]" async></script>" at bounding box center [256, 133] width 197 height 23
click at [436, 110] on div "Inserir snippet Para que o Fomo funcione, este pedaço de código precisa estar p…" at bounding box center [387, 182] width 458 height 291
click at [107, 145] on link "Avançado" at bounding box center [109, 140] width 58 height 13
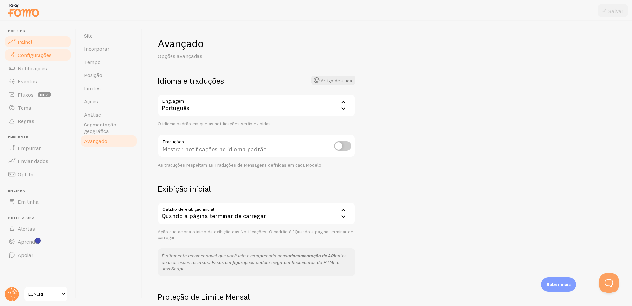
click at [41, 43] on link "Painel" at bounding box center [38, 41] width 68 height 13
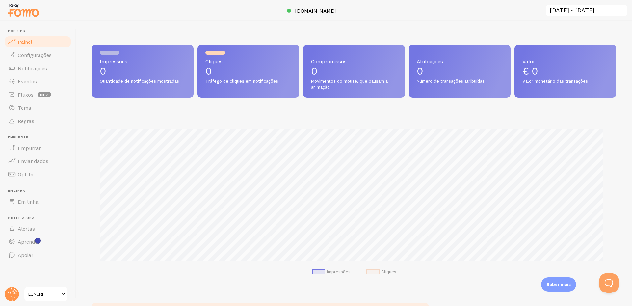
scroll to position [173, 519]
click at [182, 77] on div "Impressões 0 Quantidade de notificações mostradas" at bounding box center [143, 71] width 102 height 53
click at [534, 77] on div "Valor € 0 Valor monetário das transações" at bounding box center [565, 71] width 102 height 53
click at [600, 76] on p "€ 0" at bounding box center [565, 71] width 86 height 11
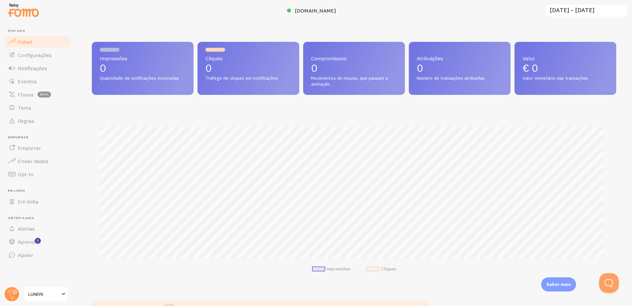
scroll to position [0, 0]
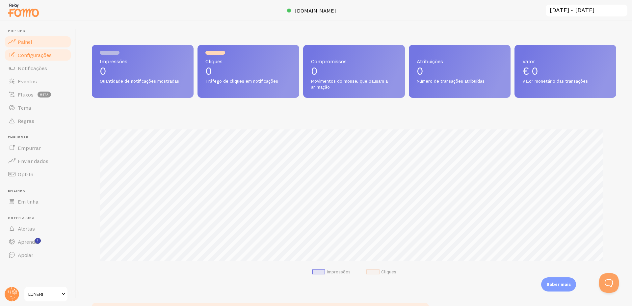
click at [43, 56] on font "Configurações" at bounding box center [35, 55] width 34 height 7
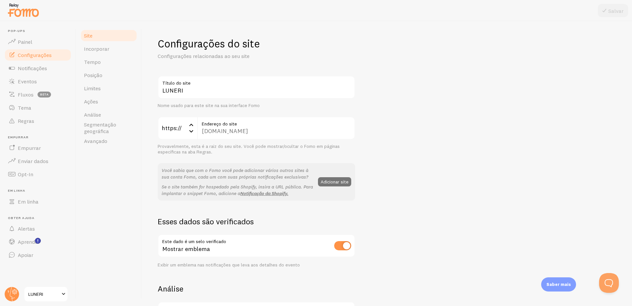
click at [406, 140] on div "LUNERI Título do site Nome usado para este site na sua interface Fomo https:// …" at bounding box center [387, 298] width 458 height 445
click at [417, 111] on div "LUNERI Título do site Nome usado para este site na sua interface Fomo https:// …" at bounding box center [387, 298] width 458 height 445
click at [280, 125] on label "Endereço do site" at bounding box center [276, 121] width 158 height 11
click at [269, 132] on div "[DOMAIN_NAME] Endereço do site" at bounding box center [276, 127] width 158 height 23
click at [257, 134] on div "[DOMAIN_NAME] Endereço do site" at bounding box center [276, 127] width 158 height 23
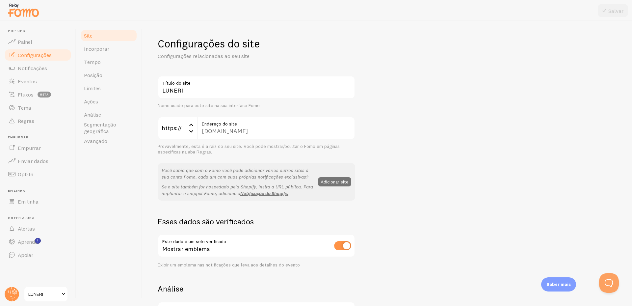
click at [193, 129] on icon at bounding box center [191, 131] width 8 height 8
click at [183, 150] on font "https://" at bounding box center [176, 149] width 20 height 8
click at [363, 134] on div "LUNERI Título do site Nome usado para este site na sua interface Fomo https:// …" at bounding box center [387, 298] width 458 height 445
click at [246, 128] on div "[DOMAIN_NAME] Endereço do site" at bounding box center [276, 127] width 158 height 23
drag, startPoint x: 246, startPoint y: 128, endPoint x: 279, endPoint y: 134, distance: 33.7
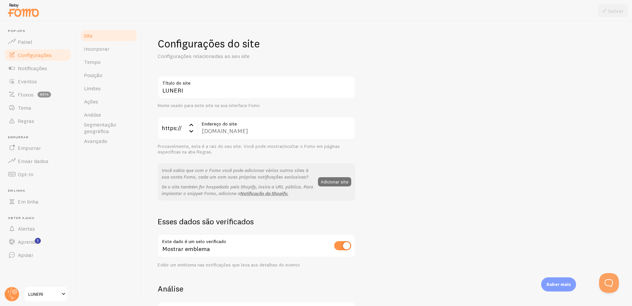
click at [247, 128] on div "[DOMAIN_NAME] Endereço do site" at bounding box center [276, 127] width 158 height 23
click at [37, 40] on link "Painel" at bounding box center [38, 41] width 68 height 13
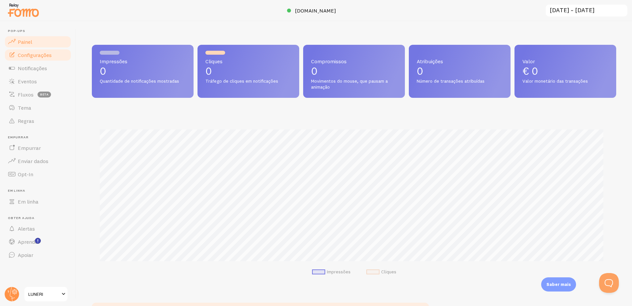
scroll to position [173, 519]
click at [61, 53] on link "Configurações" at bounding box center [38, 54] width 68 height 13
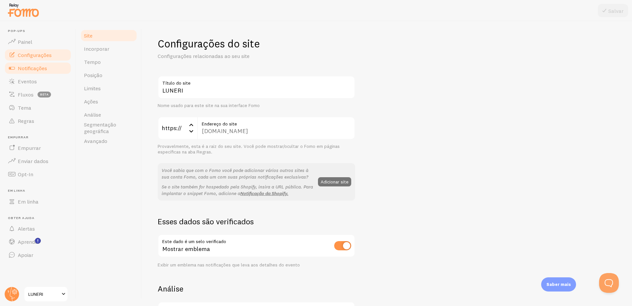
click at [44, 69] on font "Notificações" at bounding box center [32, 68] width 29 height 7
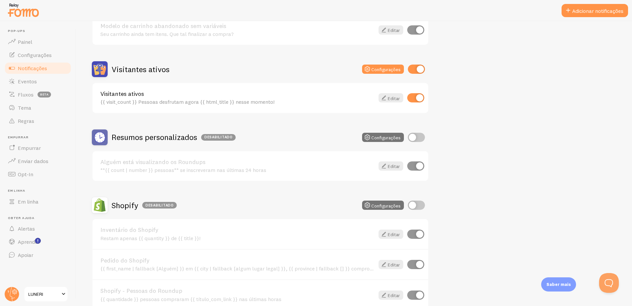
scroll to position [132, 0]
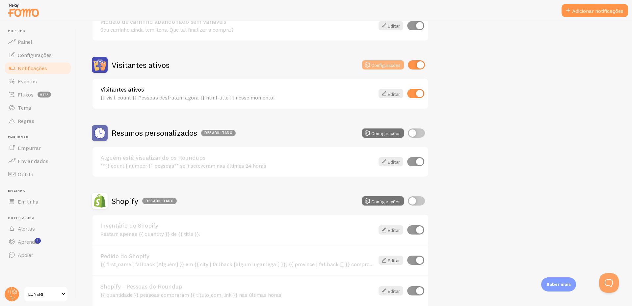
click at [380, 68] on font "Configurações" at bounding box center [385, 65] width 29 height 6
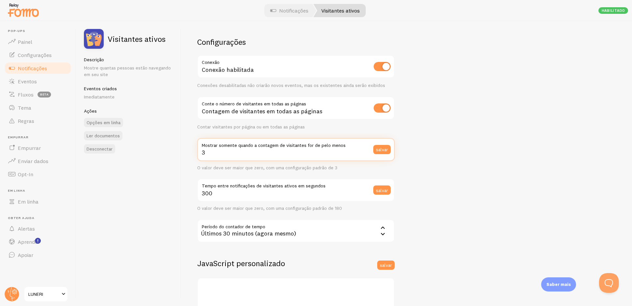
click at [283, 155] on input "3" at bounding box center [295, 149] width 197 height 23
click at [459, 158] on div "Configurações Conexão Conexão habilitada Conexões desabilitadas não criarão nov…" at bounding box center [406, 163] width 450 height 285
click at [336, 155] on input "3" at bounding box center [295, 149] width 197 height 23
click at [430, 151] on div "Configurações Conexão Conexão habilitada Conexões desabilitadas não criarão nov…" at bounding box center [406, 163] width 450 height 285
click at [323, 156] on input "3" at bounding box center [295, 149] width 197 height 23
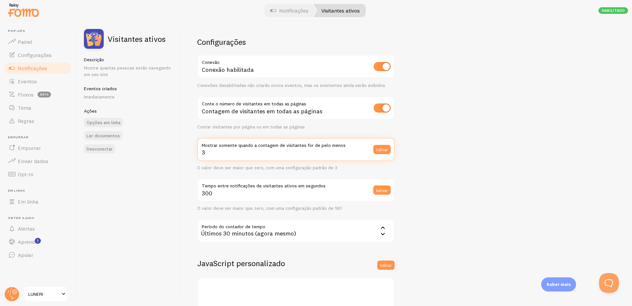
click at [323, 156] on input "3" at bounding box center [295, 149] width 197 height 23
click at [431, 164] on div "Configurações Conexão Conexão habilitada Conexões desabilitadas não criarão nov…" at bounding box center [406, 163] width 450 height 285
click at [322, 155] on input "3" at bounding box center [295, 149] width 197 height 23
click at [436, 161] on div "Configurações Conexão Conexão habilitada Conexões desabilitadas não criarão nov…" at bounding box center [406, 163] width 450 height 285
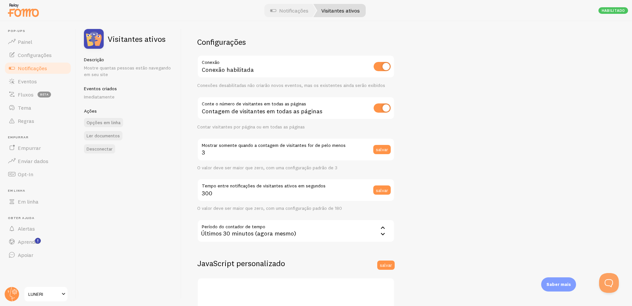
click at [293, 127] on font "Contar visitantes por página ou em todas as páginas" at bounding box center [251, 127] width 108 height 6
click at [278, 130] on font "Contar visitantes por página ou em todas as páginas" at bounding box center [251, 127] width 108 height 6
click at [336, 129] on div "Contar visitantes por página ou em todas as páginas" at bounding box center [295, 127] width 197 height 6
click at [269, 125] on font "Contar visitantes por página ou em todas as páginas" at bounding box center [251, 127] width 108 height 6
click at [330, 127] on div "Contar visitantes por página ou em todas as páginas" at bounding box center [295, 127] width 197 height 6
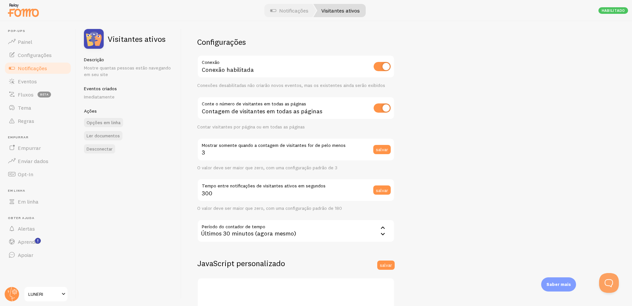
drag, startPoint x: 263, startPoint y: 130, endPoint x: 319, endPoint y: 129, distance: 55.9
click at [267, 130] on div "Configurações Conexão Conexão habilitada Conexões desabilitadas não criarão nov…" at bounding box center [295, 178] width 197 height 283
click at [319, 129] on div "Contar visitantes por página ou em todas as páginas" at bounding box center [295, 127] width 197 height 6
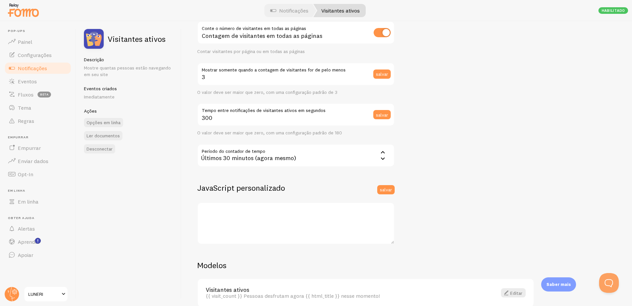
scroll to position [42, 0]
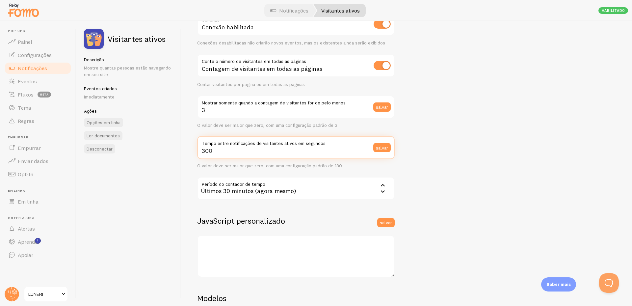
click at [297, 153] on input "300" at bounding box center [295, 147] width 197 height 23
click at [293, 163] on font "O valor deve ser maior que zero, com uma configuração padrão de 180" at bounding box center [269, 165] width 145 height 6
click at [281, 153] on input "300" at bounding box center [295, 147] width 197 height 23
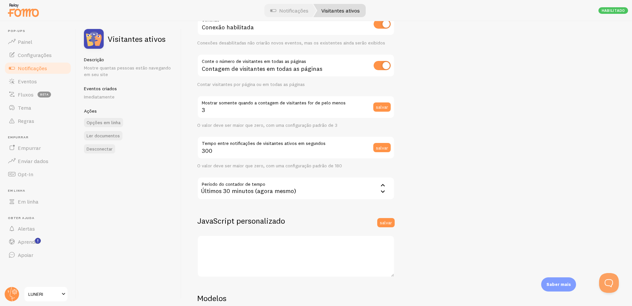
click at [281, 163] on font "O valor deve ser maior que zero, com uma configuração padrão de 180" at bounding box center [269, 165] width 145 height 6
click at [287, 150] on input "300" at bounding box center [295, 147] width 197 height 23
click at [431, 157] on div "Configurações Conexão Conexão habilitada Conexões desabilitadas não criarão nov…" at bounding box center [406, 163] width 450 height 285
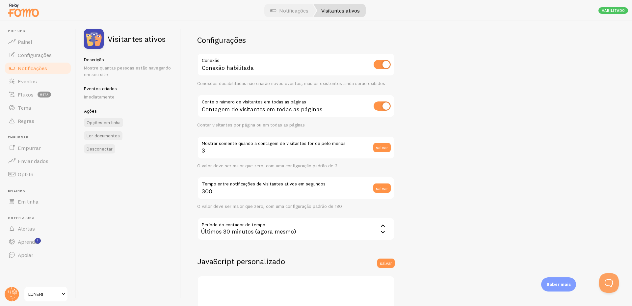
scroll to position [0, 0]
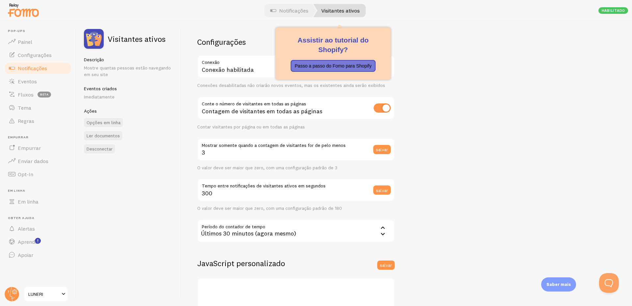
click at [331, 13] on font "Visitantes ativos" at bounding box center [340, 10] width 38 height 7
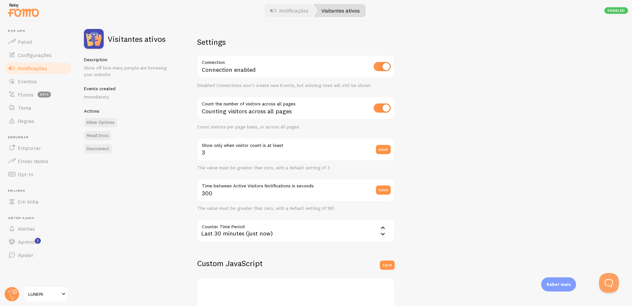
click at [431, 64] on div "Settings Connection Connection enabled Disabled Connections won't create new Ev…" at bounding box center [406, 163] width 450 height 285
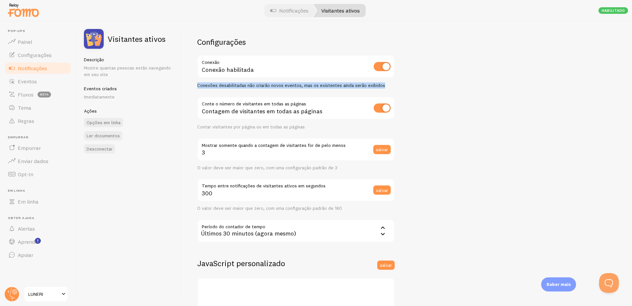
drag, startPoint x: 184, startPoint y: 83, endPoint x: 390, endPoint y: 86, distance: 206.3
click at [390, 86] on div "Configurações Conexão Conexão habilitada Conexões desabilitadas não criarão nov…" at bounding box center [406, 163] width 450 height 285
click at [424, 89] on div "Configurações Conexão Conexão habilitada Conexões desabilitadas não criarão nov…" at bounding box center [406, 163] width 450 height 285
click at [389, 109] on input "checkbox" at bounding box center [381, 107] width 17 height 9
checkbox input "false"
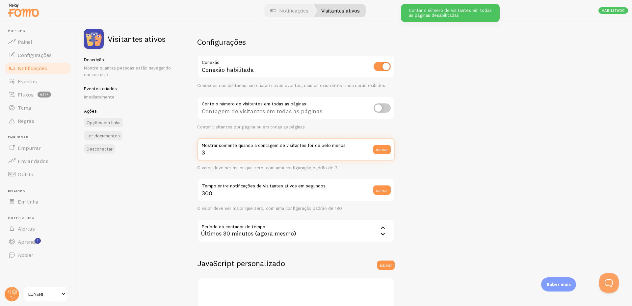
click at [280, 157] on input "3" at bounding box center [295, 149] width 197 height 23
click at [281, 157] on input "3" at bounding box center [295, 149] width 197 height 23
click at [283, 155] on input "3" at bounding box center [295, 149] width 197 height 23
click at [302, 154] on input "3" at bounding box center [295, 149] width 197 height 23
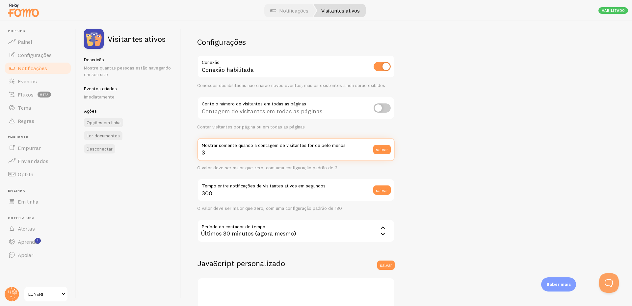
click at [302, 154] on input "3" at bounding box center [295, 149] width 197 height 23
click at [299, 156] on input "3" at bounding box center [295, 149] width 197 height 23
click at [312, 155] on input "3" at bounding box center [295, 149] width 197 height 23
click at [309, 155] on input "3" at bounding box center [295, 149] width 197 height 23
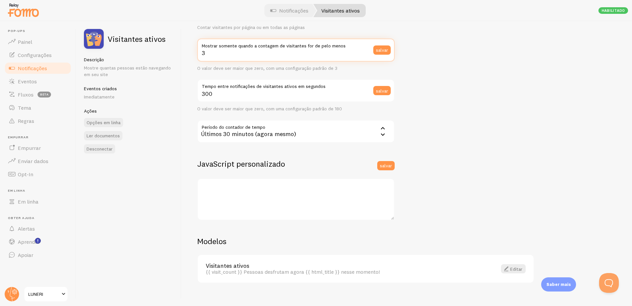
scroll to position [108, 0]
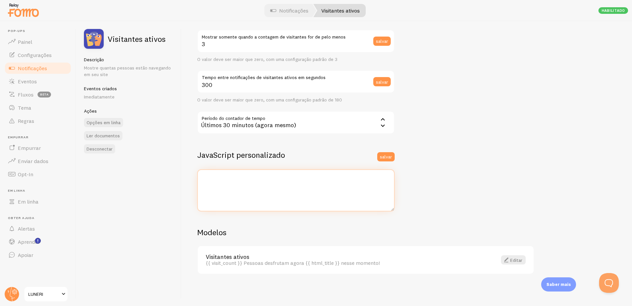
click at [289, 192] on textarea at bounding box center [295, 190] width 197 height 42
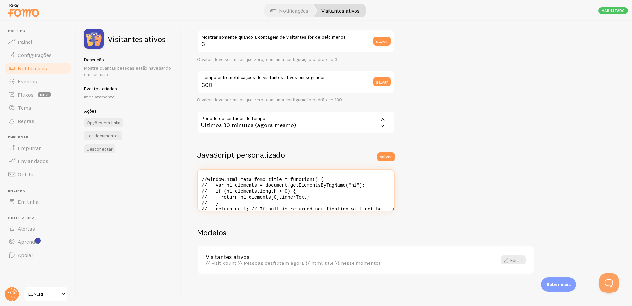
scroll to position [0, 0]
click at [334, 189] on textarea "//window.html_meta_fomo_title = function() { // var h1_elements = document.getE…" at bounding box center [295, 190] width 197 height 42
click at [273, 200] on textarea "//window.html_meta_fomo_title = function() { // var h1_elements = document.getE…" at bounding box center [295, 190] width 197 height 42
paste textarea "<script> // Sempre retorna um número aleatório de visitantes ativos window.fomo…"
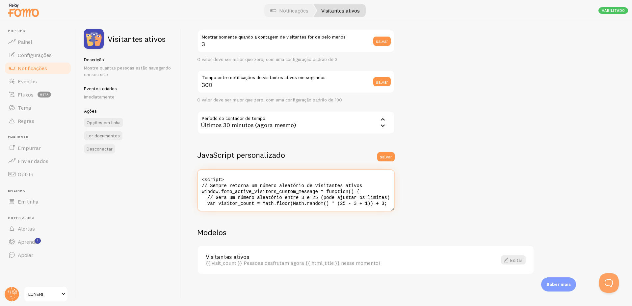
scroll to position [90, 0]
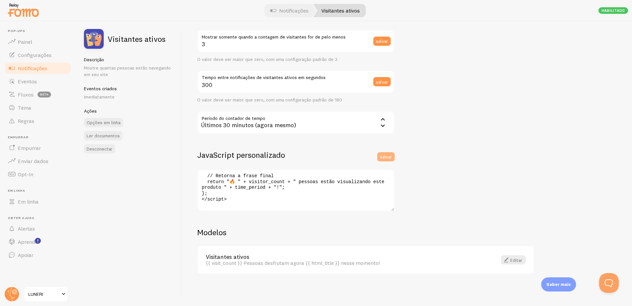
click at [382, 154] on font "salvar" at bounding box center [386, 156] width 12 height 6
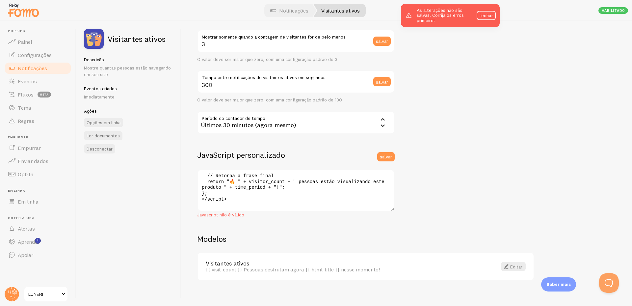
drag, startPoint x: 288, startPoint y: 222, endPoint x: 284, endPoint y: 206, distance: 16.6
click at [288, 222] on div "Configurações Conexão Conexão habilitada Conexões desabilitadas não criarão nov…" at bounding box center [406, 163] width 450 height 285
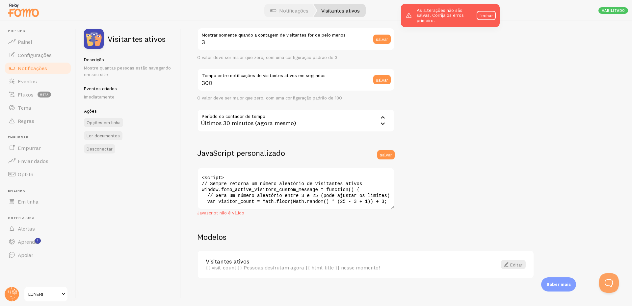
scroll to position [115, 0]
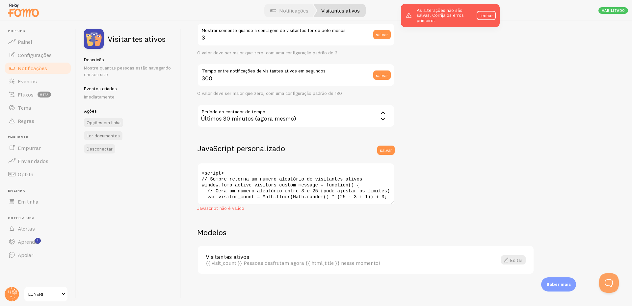
drag, startPoint x: 250, startPoint y: 206, endPoint x: 200, endPoint y: 202, distance: 50.8
click at [189, 203] on div "Configurações Conexão Conexão habilitada Conexões desabilitadas não criarão nov…" at bounding box center [406, 163] width 450 height 285
drag, startPoint x: 253, startPoint y: 207, endPoint x: 260, endPoint y: 205, distance: 7.1
click at [254, 208] on p "Javascript não é válido" at bounding box center [295, 208] width 197 height 7
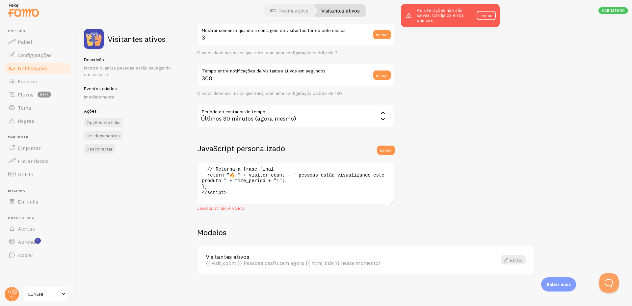
click at [439, 195] on div "Configurações Conexão Conexão habilitada Conexões desabilitadas não criarão nov…" at bounding box center [406, 163] width 450 height 285
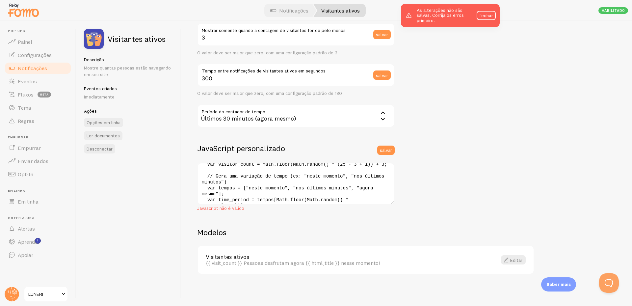
scroll to position [0, 0]
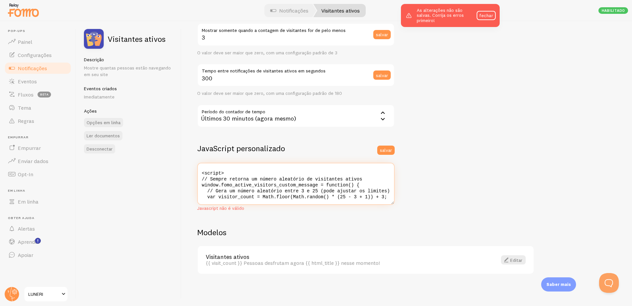
click at [284, 194] on textarea "<script> // Sempre retorna um número aleatório de visitantes ativos window.fomo…" at bounding box center [295, 183] width 197 height 42
paste textarea "window.fomo_active_visitors_custom_message = function() { // Número aleatório e…"
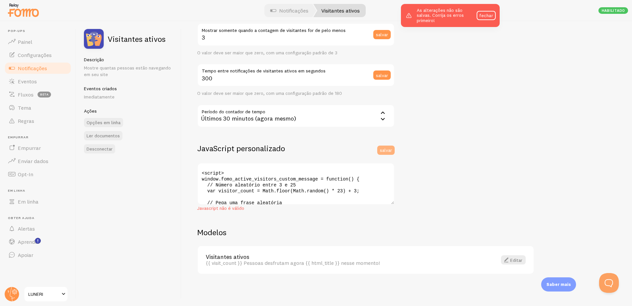
click at [390, 149] on font "salvar" at bounding box center [386, 150] width 12 height 6
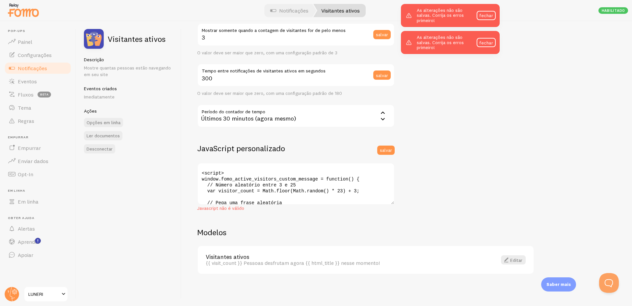
click at [246, 205] on p "Javascript não é válido" at bounding box center [295, 208] width 197 height 7
click at [386, 156] on div "JavaScript personalizado salvar <script> window.fomo_active_visitors_custom_mes…" at bounding box center [295, 174] width 197 height 62
click at [386, 152] on font "salvar" at bounding box center [386, 150] width 12 height 6
click at [459, 140] on div "Configurações Conexão Conexão habilitada Conexões desabilitadas não criarão nov…" at bounding box center [406, 163] width 450 height 285
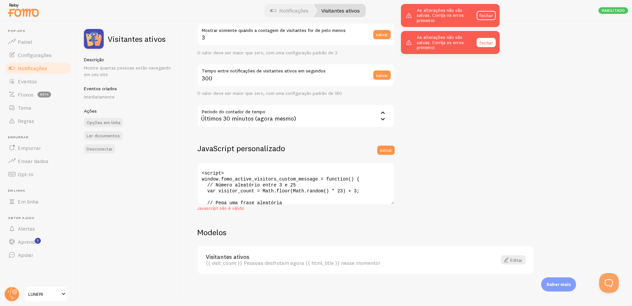
click at [488, 42] on font "fechar" at bounding box center [486, 42] width 14 height 6
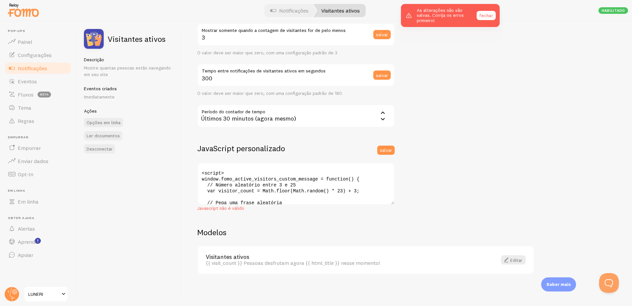
click at [486, 11] on link "fechar" at bounding box center [485, 15] width 19 height 9
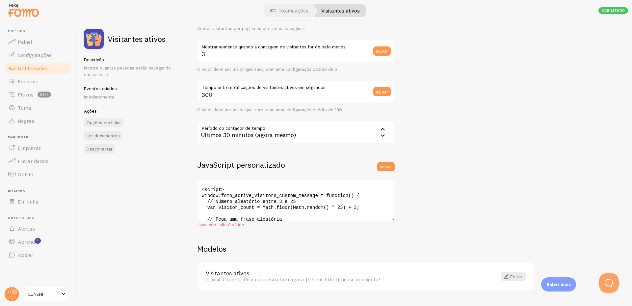
scroll to position [99, 0]
click at [455, 197] on div "Configurações Conexão Conexão habilitada Conexões desabilitadas não criarão nov…" at bounding box center [406, 163] width 450 height 285
click at [383, 164] on font "salvar" at bounding box center [386, 166] width 12 height 6
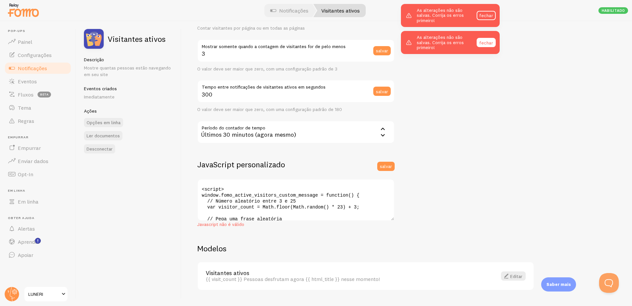
click at [490, 42] on font "fechar" at bounding box center [486, 42] width 14 height 6
click at [485, 31] on div "As alterações não são salvas. Corrija os erros primeiro! fechar" at bounding box center [450, 42] width 99 height 23
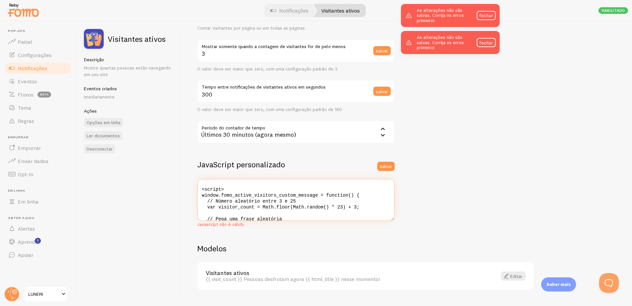
click at [279, 202] on textarea "<script> window.fomo_active_visitors_custom_message = function() { // Número al…" at bounding box center [295, 200] width 197 height 42
paste textarea "// Gera um número aleatório fora da função var visitor_count_fake = Math.floor(…"
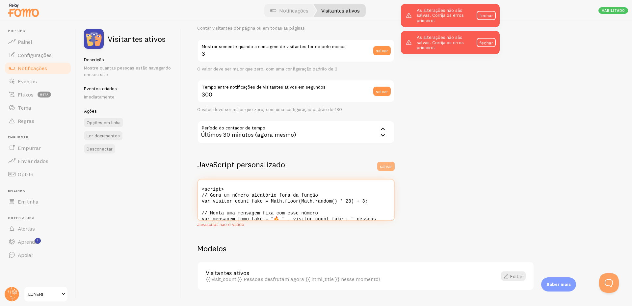
type textarea "<script> // Gera um número aleatório fora da função var visitor_count_fake = Ma…"
click at [389, 168] on font "salvar" at bounding box center [386, 166] width 12 height 6
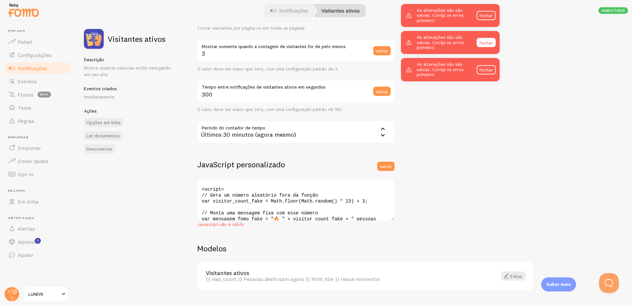
click at [483, 42] on font "fechar" at bounding box center [486, 42] width 14 height 6
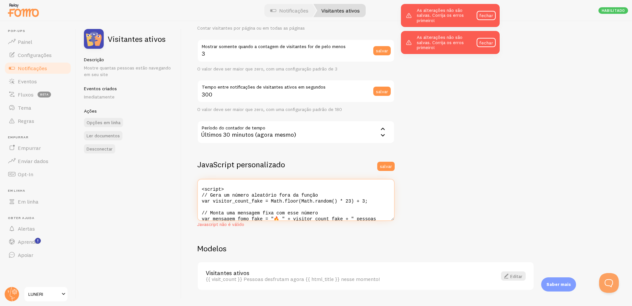
click at [316, 194] on textarea "<script> // Gera um número aleatório fora da função var visitor_count_fake = Ma…" at bounding box center [295, 200] width 197 height 42
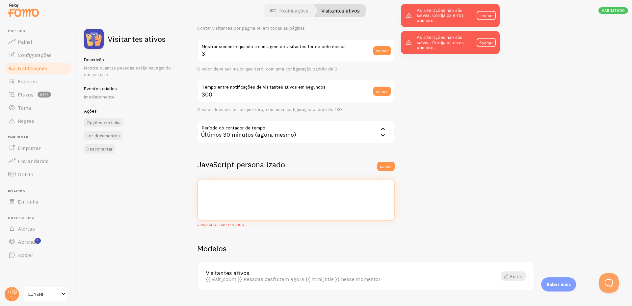
click at [268, 209] on textarea at bounding box center [295, 200] width 197 height 42
type textarea "//window.html_meta_fomo_title = function() { // var h1_elements = document.getE…"
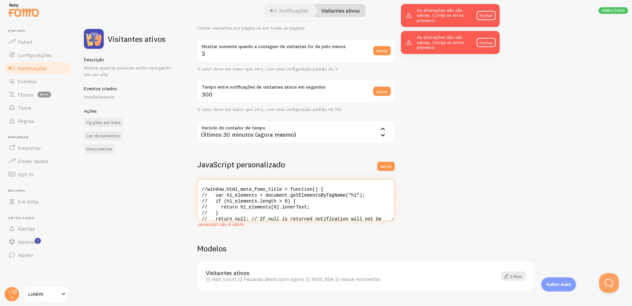
click at [311, 204] on textarea "//window.html_meta_fomo_title = function() { // var h1_elements = document.getE…" at bounding box center [295, 200] width 197 height 42
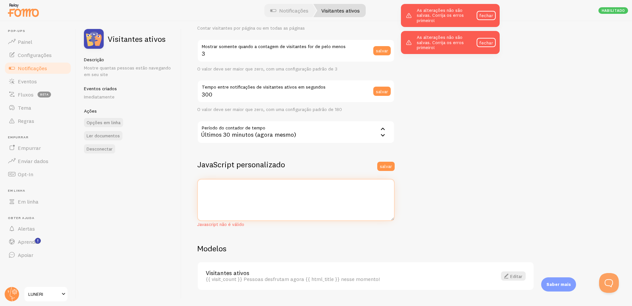
paste textarea "//window.html_meta_fomo_title = function() { // var h1_elements = document.getE…"
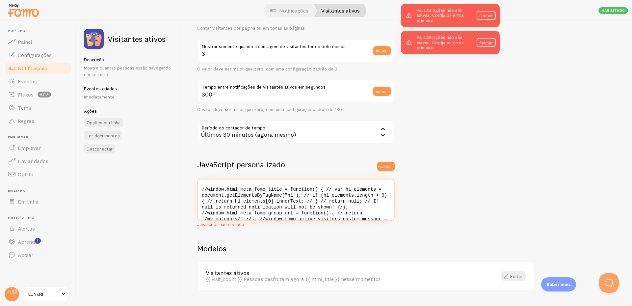
scroll to position [13, 0]
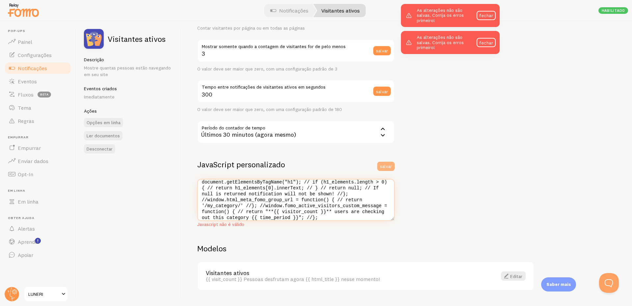
type textarea "//window.html_meta_fomo_title = function() { // var h1_elements = document.getE…"
click at [385, 167] on font "salvar" at bounding box center [386, 166] width 12 height 6
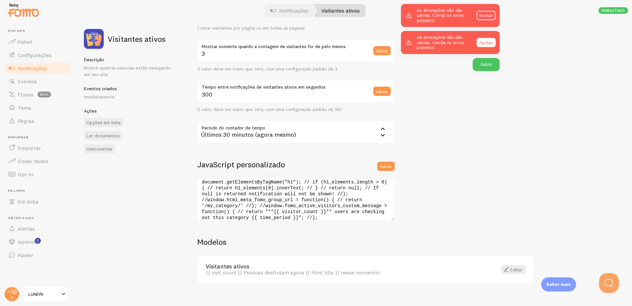
click at [481, 41] on font "fechar" at bounding box center [486, 42] width 14 height 6
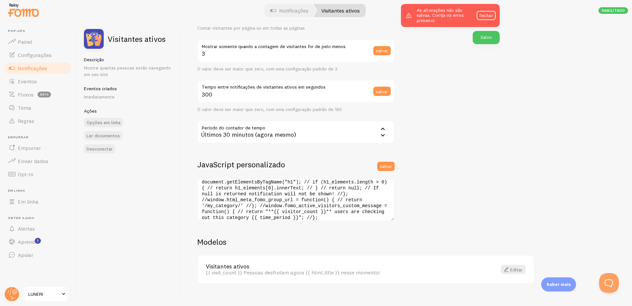
click at [489, 18] on font "fechar" at bounding box center [486, 15] width 14 height 6
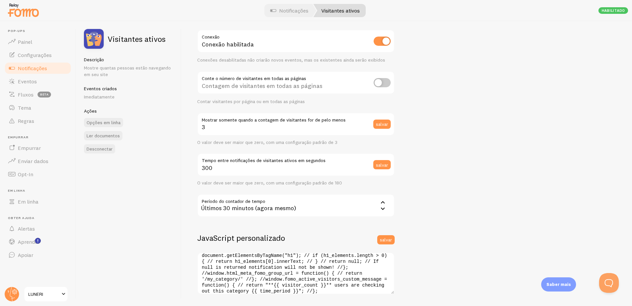
scroll to position [0, 0]
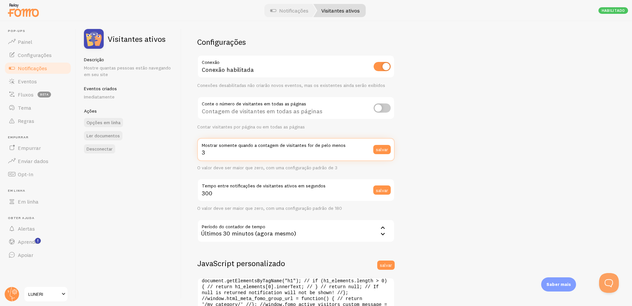
click at [264, 154] on input "3" at bounding box center [295, 149] width 197 height 23
type input "1"
click at [385, 150] on font "salvar" at bounding box center [382, 149] width 12 height 6
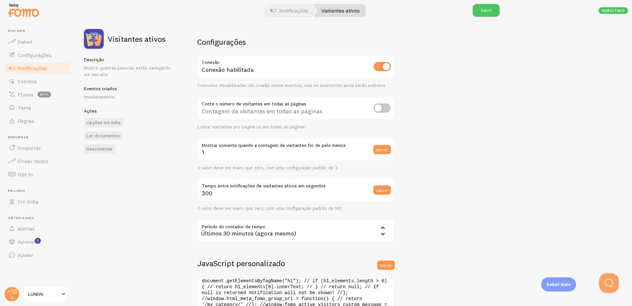
click at [460, 153] on div "Configurações Conexão Conexão habilitada Conexões desabilitadas não criarão nov…" at bounding box center [406, 163] width 450 height 285
click at [301, 156] on input "1" at bounding box center [295, 149] width 197 height 23
click at [476, 141] on div "Configurações Conexão Conexão habilitada Conexões desabilitadas não criarão nov…" at bounding box center [406, 163] width 450 height 285
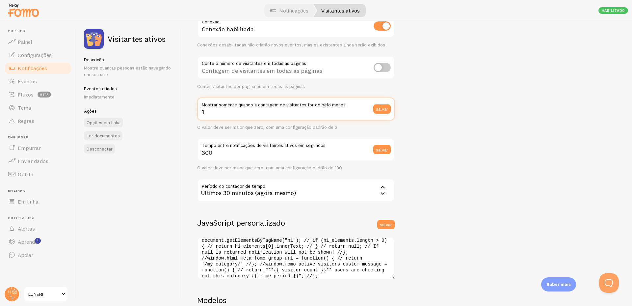
scroll to position [99, 0]
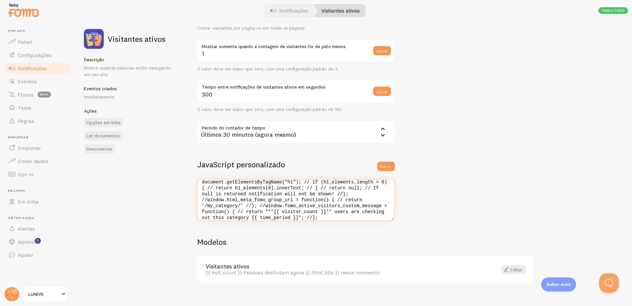
click at [284, 211] on textarea "//window.html_meta_fomo_title = function() { // var h1_elements = document.getE…" at bounding box center [295, 200] width 197 height 42
paste textarea "fomo_active_visitors_custom_message = function() { var fake_count = Math.floor(…"
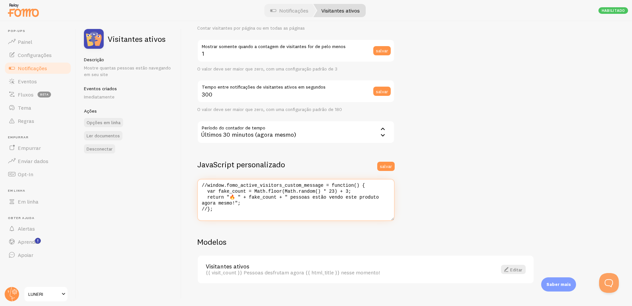
scroll to position [1, 0]
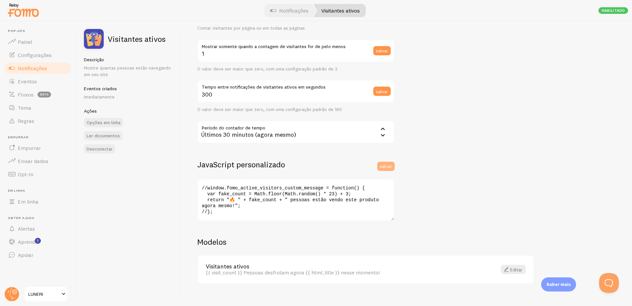
click at [384, 168] on font "salvar" at bounding box center [386, 166] width 12 height 6
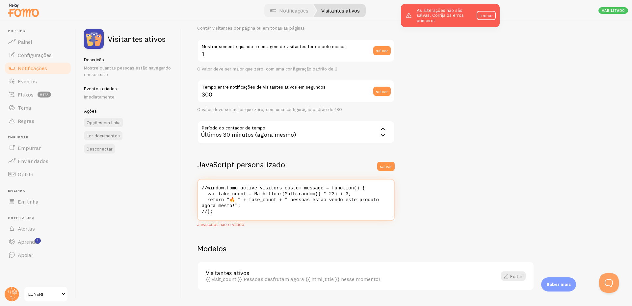
click at [291, 205] on textarea "//window.fomo_active_visitors_custom_message = function() { var fake_count = Ma…" at bounding box center [295, 200] width 197 height 42
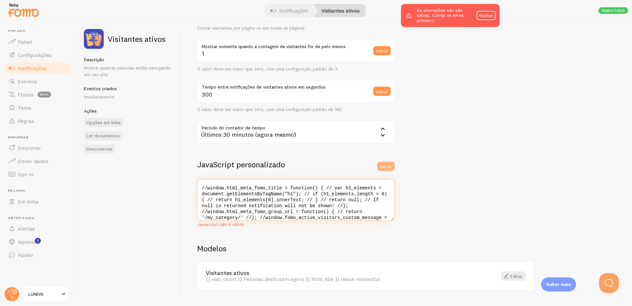
type textarea "//window.html_meta_fomo_title = function() { // var h1_elements = document.getE…"
click at [390, 167] on font "salvar" at bounding box center [386, 166] width 12 height 6
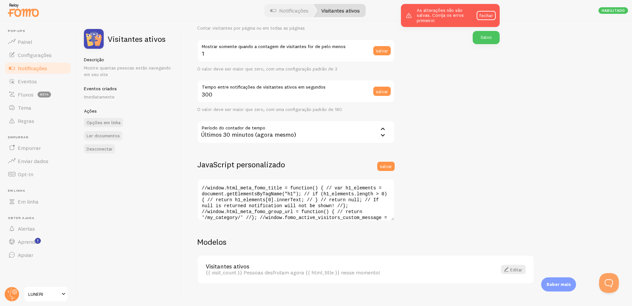
click at [316, 164] on h2 "JavaScript personalizado" at bounding box center [295, 164] width 197 height 10
click at [480, 15] on font "fechar" at bounding box center [486, 15] width 14 height 6
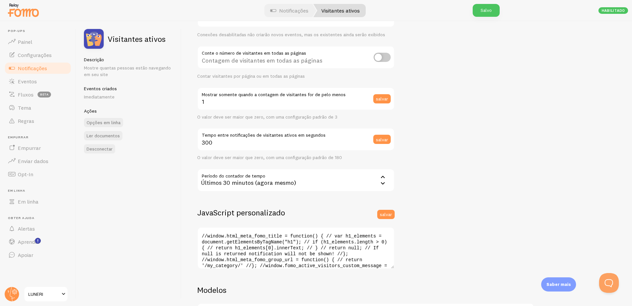
scroll to position [0, 0]
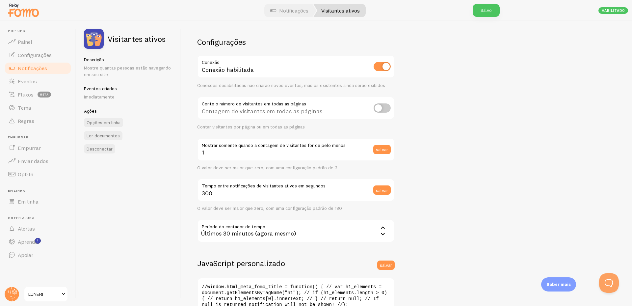
click at [481, 13] on div "Salvo" at bounding box center [485, 10] width 27 height 13
click at [410, 141] on div "Configurações Conexão Conexão habilitada Conexões desabilitadas não criarão nov…" at bounding box center [406, 163] width 450 height 285
click at [379, 149] on font "salvar" at bounding box center [382, 149] width 12 height 6
click at [300, 152] on input "1" at bounding box center [295, 149] width 197 height 23
click at [479, 155] on div "Configurações Conexão Conexão habilitada Conexões desabilitadas não criarão nov…" at bounding box center [406, 163] width 450 height 285
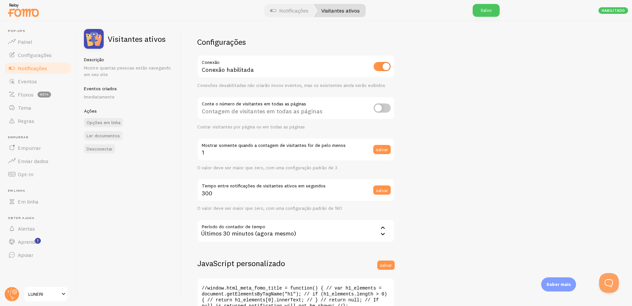
click at [258, 148] on label "Mostrar somente quando a contagem de visitantes for de pelo menos" at bounding box center [295, 143] width 197 height 11
click at [258, 148] on input "1" at bounding box center [295, 149] width 197 height 23
click at [417, 143] on div "Configurações Conexão Conexão habilitada Conexões desabilitadas não criarão nov…" at bounding box center [406, 163] width 450 height 285
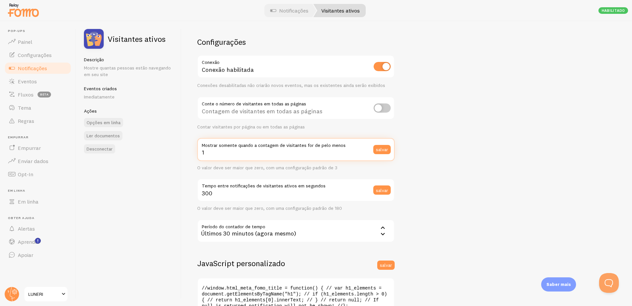
drag, startPoint x: 285, startPoint y: 150, endPoint x: 404, endPoint y: 141, distance: 118.8
click at [289, 150] on input "1" at bounding box center [295, 149] width 197 height 23
click at [458, 136] on div "Configurações Conexão Conexão habilitada Conexões desabilitadas não criarão nov…" at bounding box center [406, 163] width 450 height 285
click at [284, 151] on input "1" at bounding box center [295, 149] width 197 height 23
click at [442, 139] on div "Configurações Conexão Conexão habilitada Conexões desabilitadas não criarão nov…" at bounding box center [406, 163] width 450 height 285
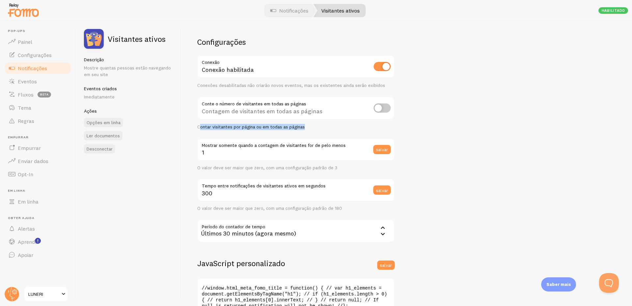
drag, startPoint x: 314, startPoint y: 126, endPoint x: 200, endPoint y: 128, distance: 114.5
click at [200, 128] on div "Contar visitantes por página ou em todas as páginas" at bounding box center [295, 127] width 197 height 6
click at [193, 130] on div "Configurações Conexão Conexão habilitada Conexões desabilitadas não criarão nov…" at bounding box center [406, 163] width 450 height 285
drag, startPoint x: 202, startPoint y: 126, endPoint x: 414, endPoint y: 132, distance: 212.6
click at [374, 127] on div "Configurações Conexão Conexão habilitada Conexões desabilitadas não criarão nov…" at bounding box center [406, 163] width 450 height 285
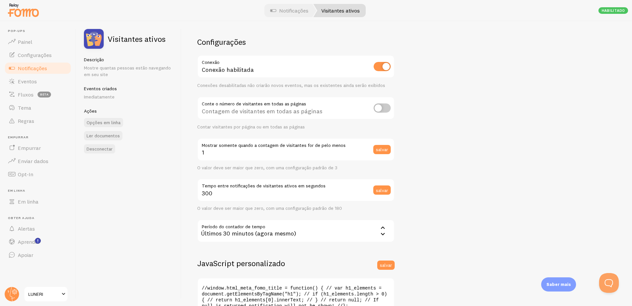
click at [439, 136] on div "Configurações Conexão Conexão habilitada Conexões desabilitadas não criarão nov…" at bounding box center [406, 163] width 450 height 285
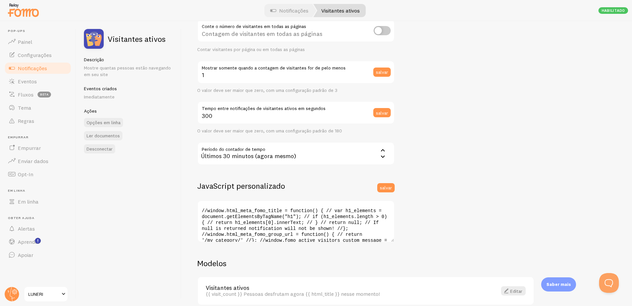
scroll to position [66, 0]
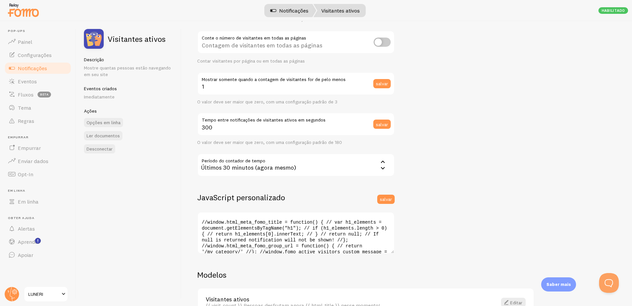
click at [295, 15] on link "Notificações" at bounding box center [289, 10] width 54 height 13
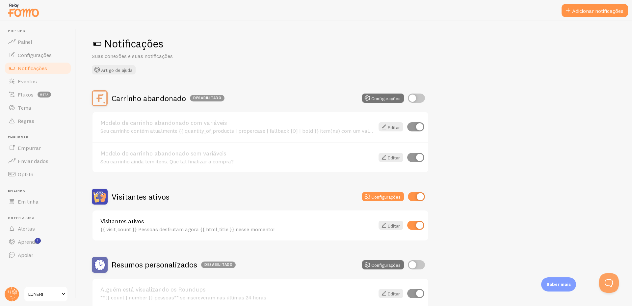
scroll to position [99, 0]
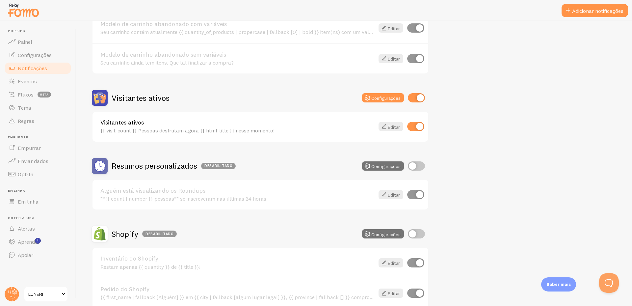
click at [418, 96] on input "checkbox" at bounding box center [416, 97] width 17 height 9
checkbox input "false"
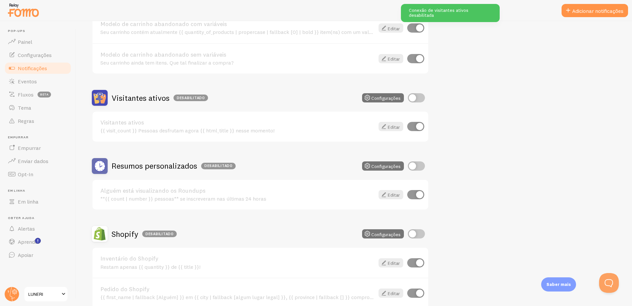
click at [414, 165] on input "checkbox" at bounding box center [416, 165] width 17 height 9
checkbox input "true"
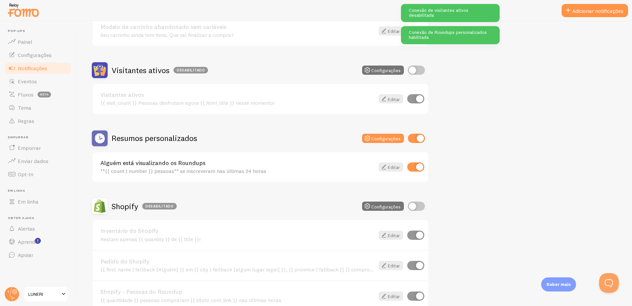
scroll to position [164, 0]
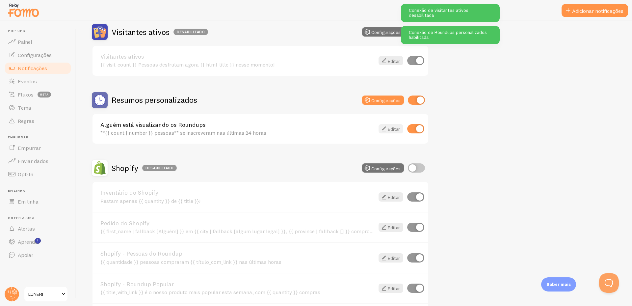
click at [387, 129] on icon at bounding box center [384, 129] width 8 height 8
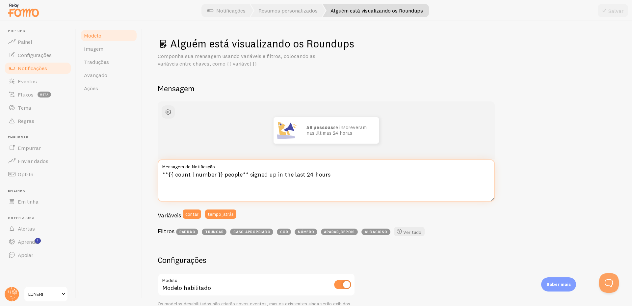
click at [316, 177] on textarea "**{{ count | number }} people** signed up in the last 24 hours" at bounding box center [326, 180] width 337 height 42
click at [340, 176] on textarea "**{{ count | number }} people** signed up in the last 24 hours" at bounding box center [326, 180] width 337 height 42
drag, startPoint x: 300, startPoint y: 175, endPoint x: 302, endPoint y: 181, distance: 5.7
click at [300, 175] on textarea "**{{ count | number }} people** signed up in the last 24 hours" at bounding box center [326, 180] width 337 height 42
click at [271, 176] on textarea "**{{ count | number }} people** signed up in the last 24 hours" at bounding box center [326, 180] width 337 height 42
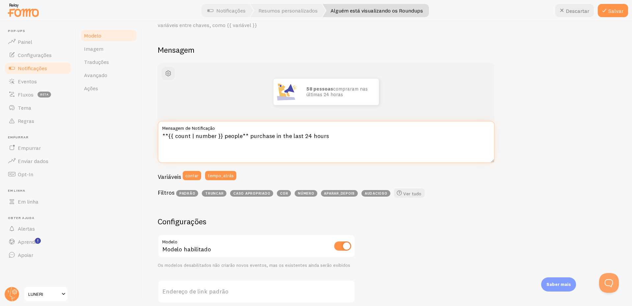
scroll to position [99, 0]
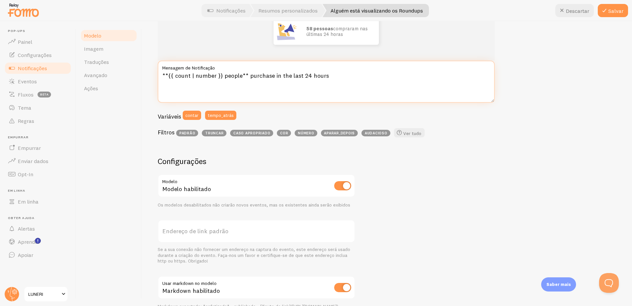
type textarea "**{{ count | number }} people** purchase in the last 24 hours"
click at [266, 150] on div "58 pessoas compraram nas últimas 24 horas **{{ count | number }} people** purch…" at bounding box center [387, 184] width 458 height 363
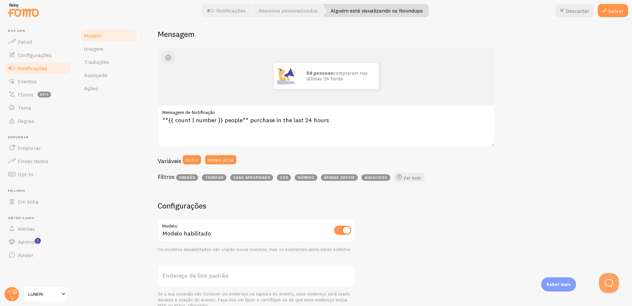
scroll to position [186, 0]
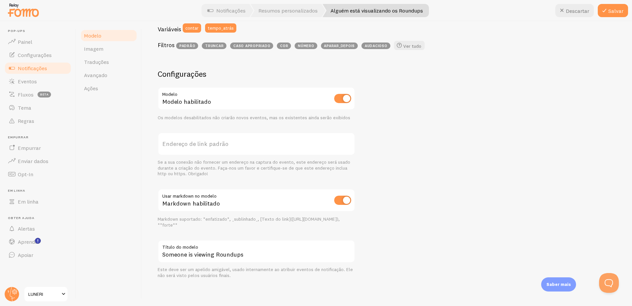
click at [256, 248] on label "Título do modelo" at bounding box center [256, 244] width 197 height 11
click at [256, 248] on input "Someone is viewing Roundups" at bounding box center [256, 250] width 197 height 23
click at [254, 278] on div "Este deve ser um apelido amigável, usado internamente ao atribuir eventos de no…" at bounding box center [256, 272] width 197 height 12
drag, startPoint x: 254, startPoint y: 276, endPoint x: 172, endPoint y: 268, distance: 82.0
click at [172, 268] on div "Este deve ser um apelido amigável, usado internamente ao atribuir eventos de no…" at bounding box center [256, 272] width 197 height 12
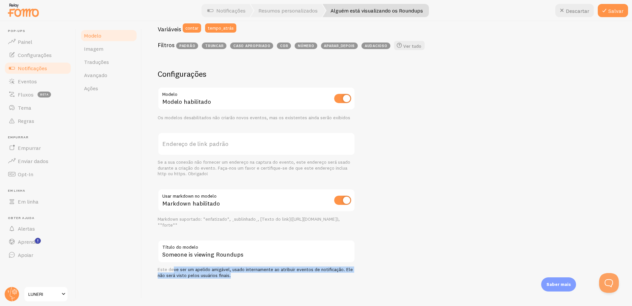
click at [250, 278] on div "Este deve ser um apelido amigável, usado internamente ao atribuir eventos de no…" at bounding box center [256, 272] width 197 height 12
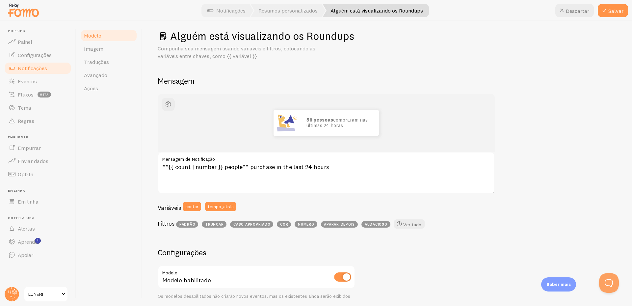
scroll to position [0, 0]
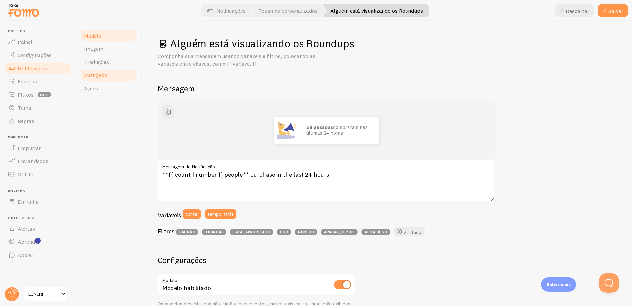
click at [108, 76] on link "Avançado" at bounding box center [109, 74] width 58 height 13
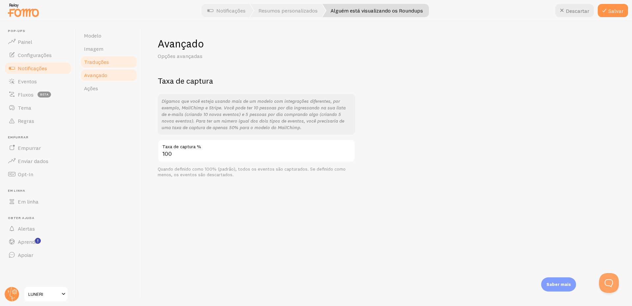
click at [115, 62] on link "Traduções" at bounding box center [109, 61] width 58 height 13
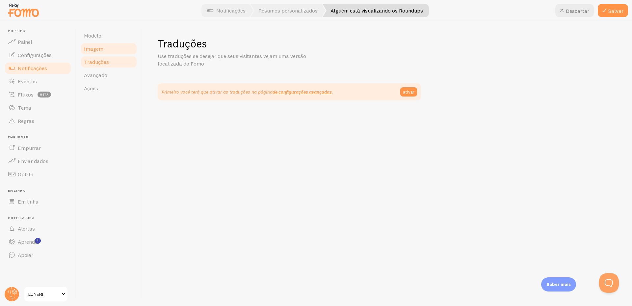
click at [114, 49] on link "Imagem" at bounding box center [109, 48] width 58 height 13
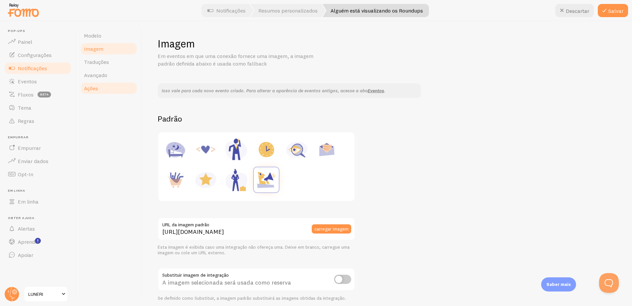
click at [104, 87] on link "Ações" at bounding box center [109, 88] width 58 height 13
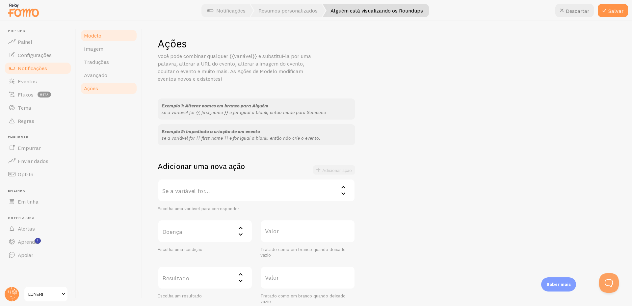
click at [118, 37] on link "Modelo" at bounding box center [109, 35] width 58 height 13
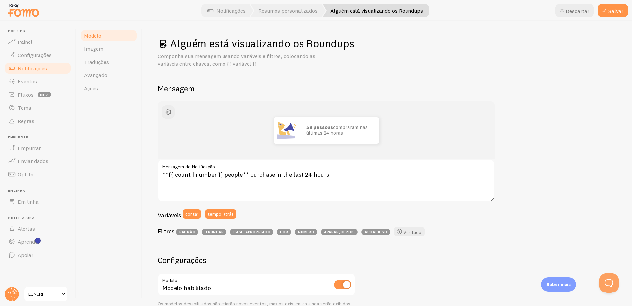
drag, startPoint x: 266, startPoint y: 67, endPoint x: 173, endPoint y: 58, distance: 93.9
click at [172, 58] on p "Componha sua mensagem usando variáveis ​​e filtros, colocando as variáveis ​​en…" at bounding box center [237, 59] width 158 height 15
click at [253, 80] on div "Alguém está visualizando os Roundups Componha sua mensagem usando variáveis ​​e…" at bounding box center [387, 250] width 458 height 427
click at [611, 11] on font "Salvar" at bounding box center [615, 11] width 15 height 7
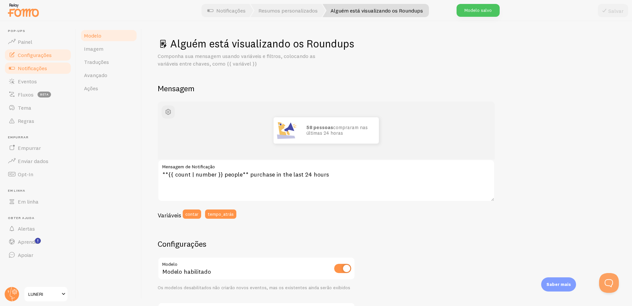
click at [60, 51] on link "Configurações" at bounding box center [38, 54] width 68 height 13
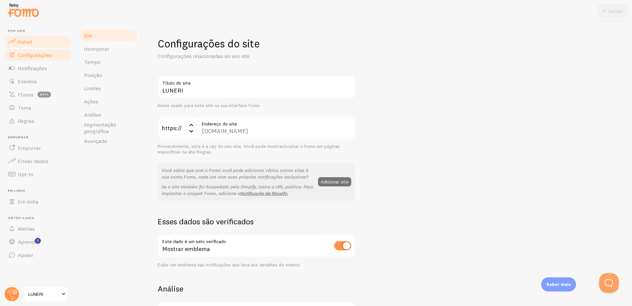
click at [47, 43] on link "Painel" at bounding box center [38, 41] width 68 height 13
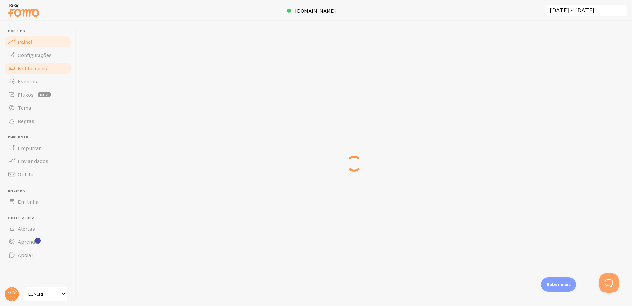
click at [53, 74] on link "Notificações" at bounding box center [38, 68] width 68 height 13
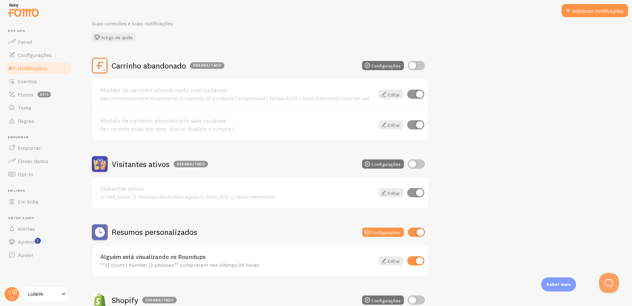
scroll to position [132, 0]
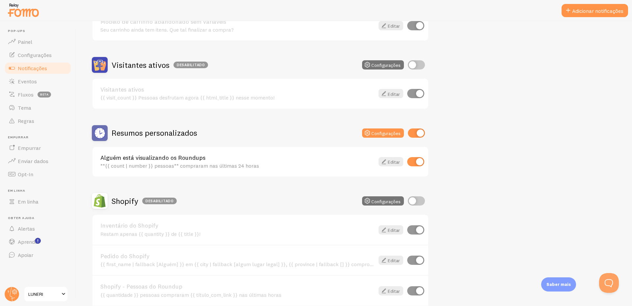
drag, startPoint x: 235, startPoint y: 133, endPoint x: 132, endPoint y: 132, distance: 102.3
click at [132, 132] on div "Resumos personalizados Configurações" at bounding box center [260, 133] width 337 height 16
click at [255, 137] on div "Resumos personalizados Configurações" at bounding box center [260, 133] width 337 height 16
click at [288, 168] on div "**{{ count | number }} pessoas** compraram nas últimas 24 horas" at bounding box center [237, 165] width 274 height 6
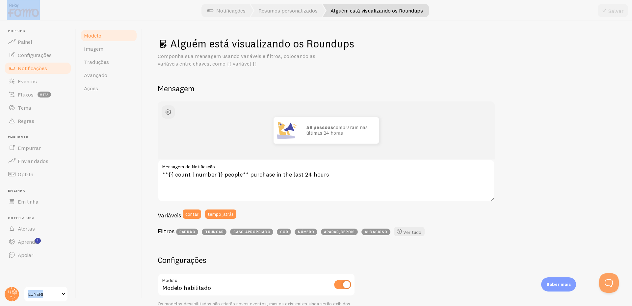
drag, startPoint x: 429, startPoint y: 12, endPoint x: 399, endPoint y: 13, distance: 30.3
click at [399, 13] on div "Pop-ups Painel Configurações Notificações Eventos Fluxos beta Tema Regras Empur…" at bounding box center [316, 153] width 632 height 306
click at [359, 64] on div "Componha sua mensagem usando variáveis ​​e filtros, colocando as variáveis ​​en…" at bounding box center [387, 59] width 458 height 15
drag, startPoint x: 307, startPoint y: 45, endPoint x: 382, endPoint y: 48, distance: 75.0
click at [382, 48] on h1 "Alguém está visualizando os Roundups" at bounding box center [387, 43] width 458 height 13
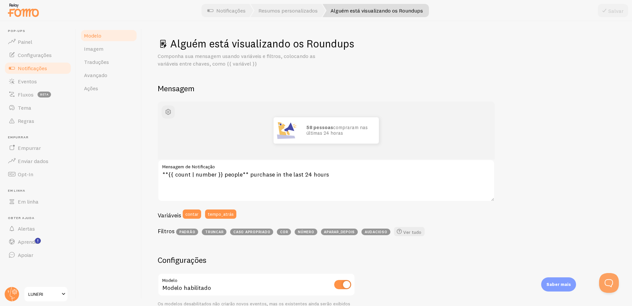
click at [388, 49] on h1 "Alguém está visualizando os Roundups" at bounding box center [387, 43] width 458 height 13
drag, startPoint x: 349, startPoint y: 173, endPoint x: 166, endPoint y: 169, distance: 182.3
click at [166, 169] on div "**{{ count | number }} people** purchase in the last 24 hours Mensagem de Notif…" at bounding box center [326, 180] width 337 height 42
click at [287, 177] on textarea "**{{ count | number }} people** purchase in the last 24 hours" at bounding box center [326, 180] width 337 height 42
drag, startPoint x: 352, startPoint y: 176, endPoint x: 163, endPoint y: 173, distance: 188.8
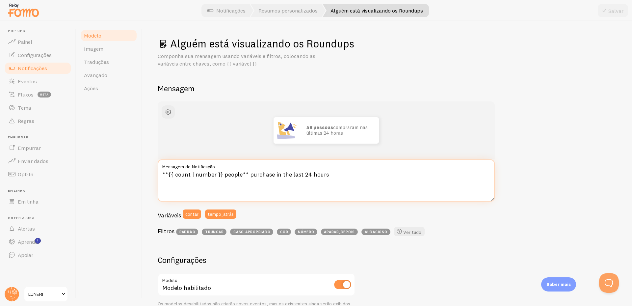
click at [163, 173] on textarea "**{{ count | number }} people** purchase in the last 24 hours" at bounding box center [326, 180] width 337 height 42
click at [389, 84] on h2 "Mensagem" at bounding box center [387, 88] width 458 height 10
drag, startPoint x: 168, startPoint y: 115, endPoint x: 174, endPoint y: 115, distance: 5.9
click at [168, 115] on span "button" at bounding box center [168, 112] width 8 height 8
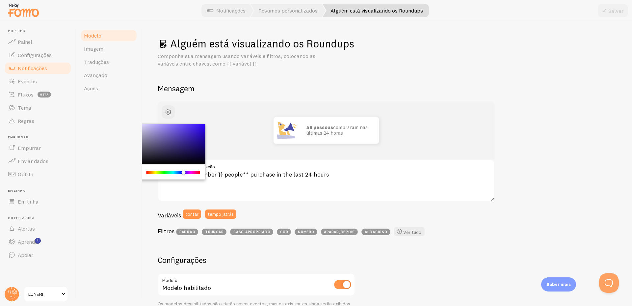
drag, startPoint x: 150, startPoint y: 171, endPoint x: 203, endPoint y: 145, distance: 58.1
click at [183, 173] on div "Chrome color picker" at bounding box center [185, 173] width 4 height 4
click at [286, 90] on h2 "Mensagem" at bounding box center [387, 88] width 458 height 10
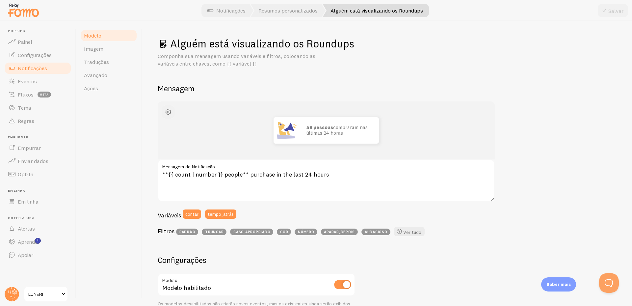
click at [165, 112] on span "button" at bounding box center [168, 112] width 8 height 8
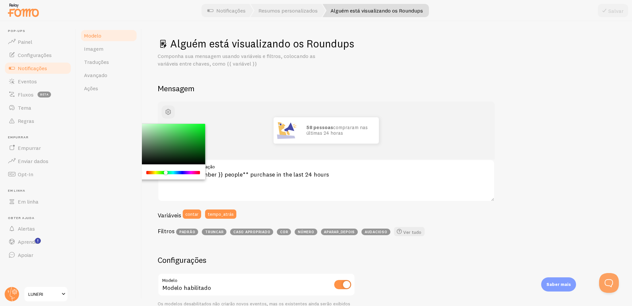
drag, startPoint x: 208, startPoint y: 176, endPoint x: 165, endPoint y: 177, distance: 42.1
click at [165, 177] on div "Chrome color picker" at bounding box center [168, 171] width 74 height 15
click at [318, 89] on h2 "Mensagem" at bounding box center [387, 88] width 458 height 10
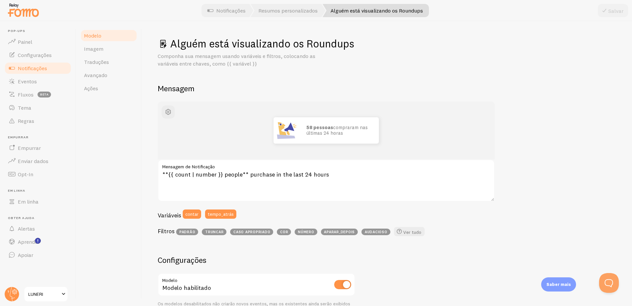
drag, startPoint x: 395, startPoint y: 89, endPoint x: 373, endPoint y: 85, distance: 23.2
click at [396, 89] on h2 "Mensagem" at bounding box center [387, 88] width 458 height 10
click at [48, 65] on link "Notificações" at bounding box center [38, 68] width 68 height 13
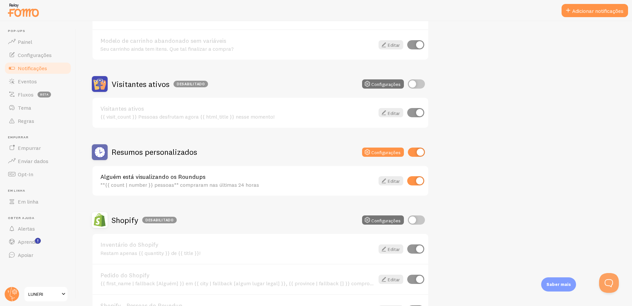
scroll to position [132, 0]
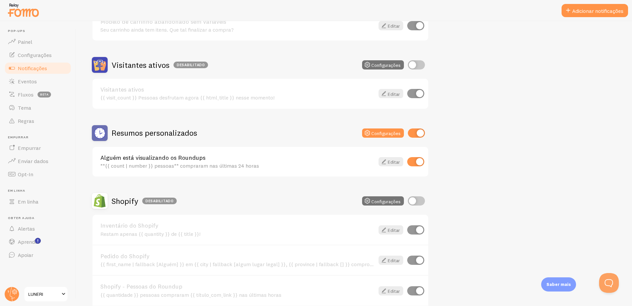
drag, startPoint x: 220, startPoint y: 61, endPoint x: 130, endPoint y: 65, distance: 90.3
click at [130, 65] on div "Visitantes ativos Desabilitado Configurações" at bounding box center [260, 65] width 337 height 16
click at [236, 59] on div "Visitantes ativos Desabilitado Configurações" at bounding box center [260, 65] width 337 height 16
click at [417, 134] on input "checkbox" at bounding box center [416, 132] width 17 height 9
checkbox input "false"
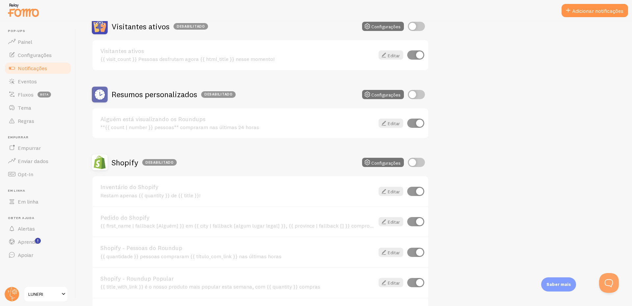
scroll to position [263, 0]
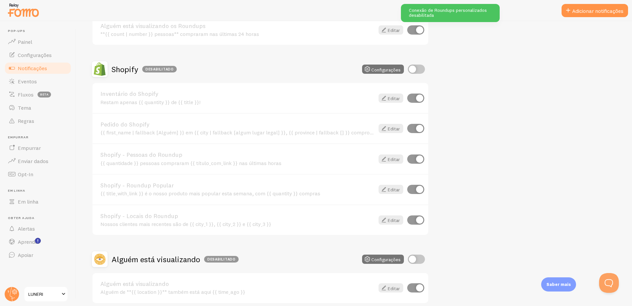
click at [418, 73] on input "checkbox" at bounding box center [416, 68] width 17 height 9
checkbox input "true"
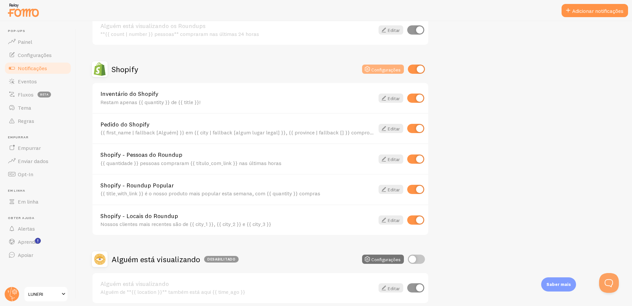
click at [377, 67] on font "Configurações" at bounding box center [385, 69] width 29 height 6
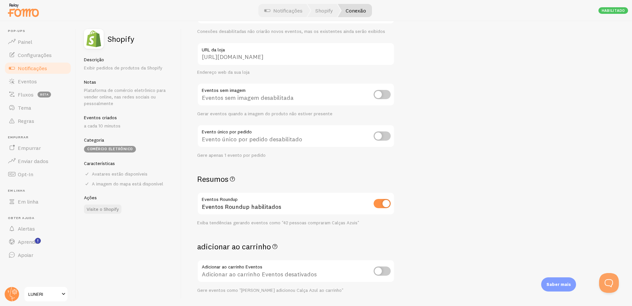
scroll to position [25, 0]
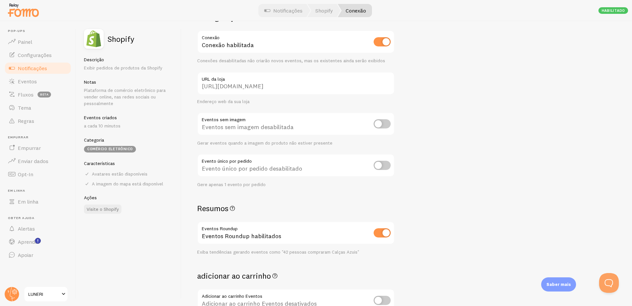
drag, startPoint x: 128, startPoint y: 126, endPoint x: 87, endPoint y: 129, distance: 40.9
click at [87, 129] on p "a cada 10 minutos" at bounding box center [128, 125] width 89 height 7
click at [133, 128] on p "a cada 10 minutos" at bounding box center [128, 125] width 89 height 7
drag, startPoint x: 141, startPoint y: 129, endPoint x: 100, endPoint y: 129, distance: 41.1
click at [100, 129] on p "a cada 10 minutos" at bounding box center [128, 125] width 89 height 7
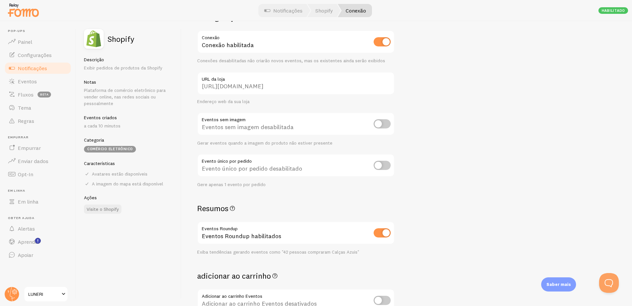
click at [155, 124] on p "a cada 10 minutos" at bounding box center [128, 125] width 89 height 7
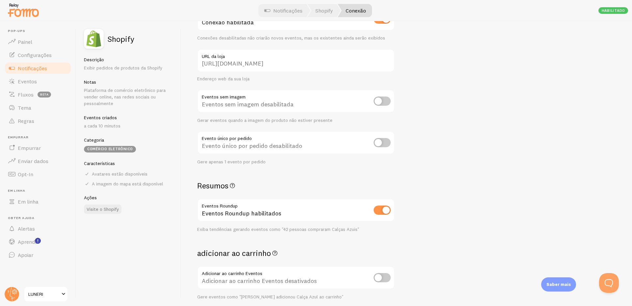
scroll to position [0, 0]
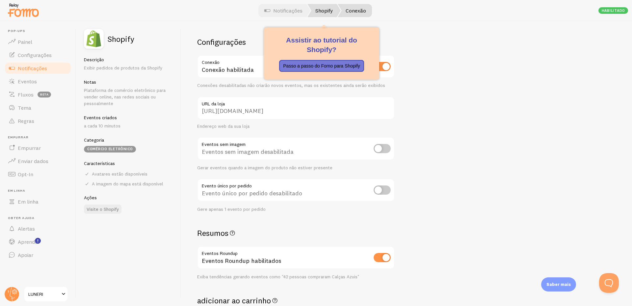
click at [324, 12] on font "Shopify" at bounding box center [323, 10] width 17 height 7
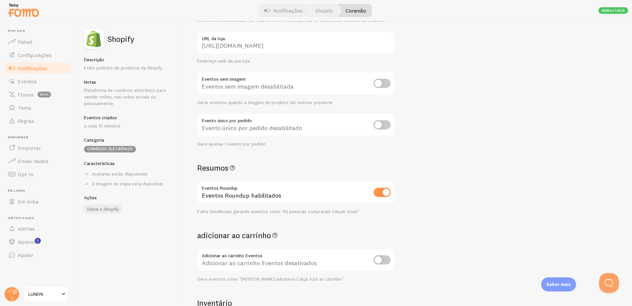
scroll to position [66, 0]
drag, startPoint x: 278, startPoint y: 147, endPoint x: 218, endPoint y: 140, distance: 60.3
click at [218, 140] on div "Configurações Conexão Conexão habilitada Conexões desabilitadas não criarão nov…" at bounding box center [295, 92] width 197 height 242
click at [262, 151] on div "Configurações Conexão Conexão habilitada Conexões desabilitadas não criarão nov…" at bounding box center [295, 92] width 197 height 242
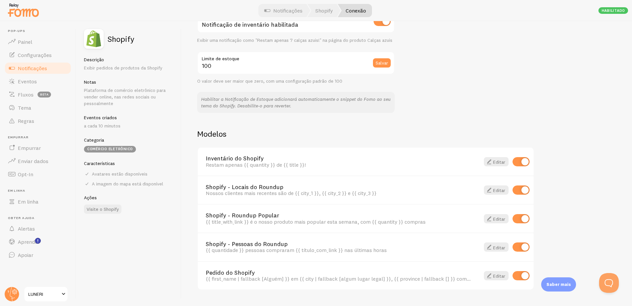
scroll to position [387, 0]
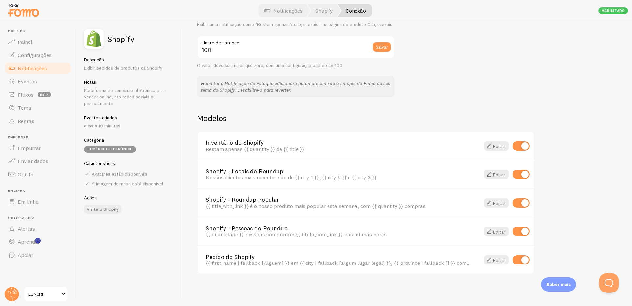
click at [489, 65] on div "Configurações Conexão Conexão habilitada Conexões desabilitadas não criarão nov…" at bounding box center [406, 163] width 450 height 285
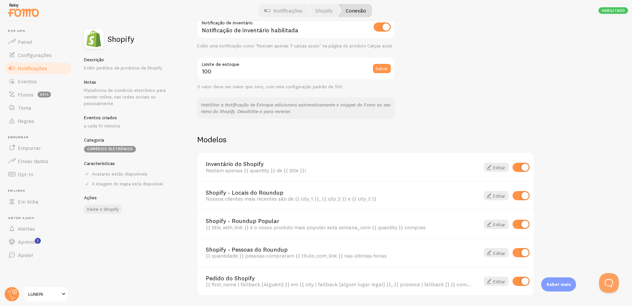
scroll to position [354, 0]
